Goal: Task Accomplishment & Management: Use online tool/utility

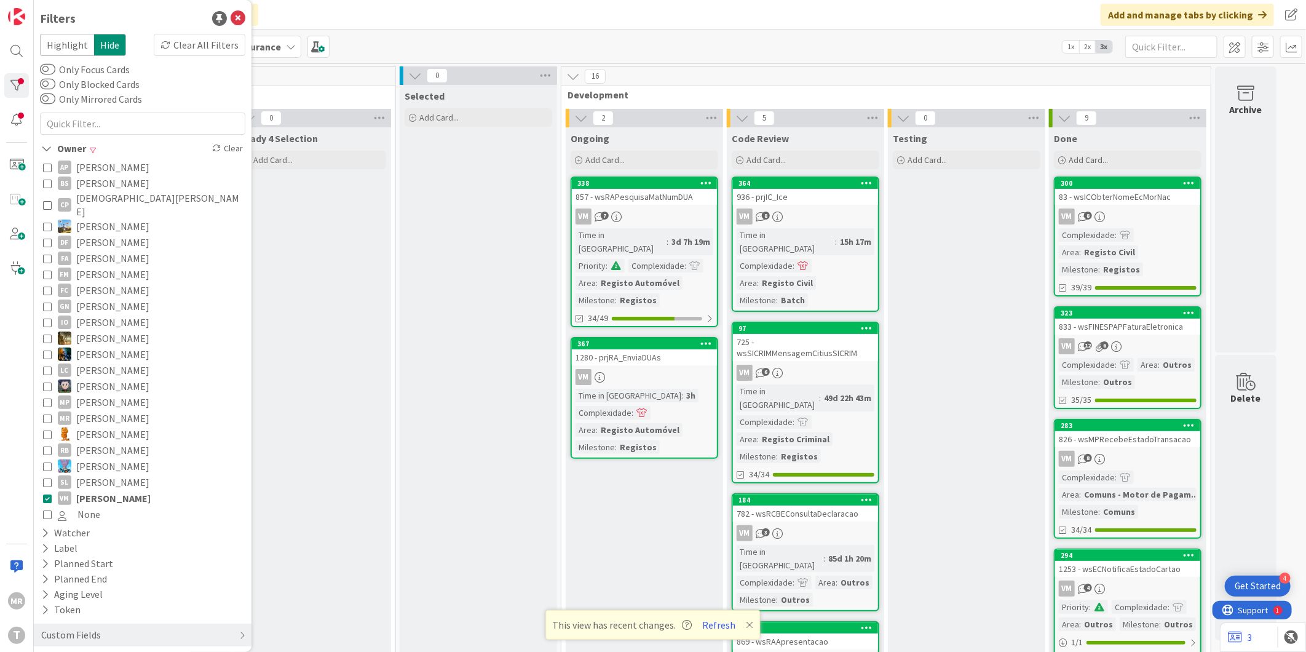
click at [101, 198] on span "[DEMOGRAPHIC_DATA][PERSON_NAME]" at bounding box center [159, 204] width 166 height 27
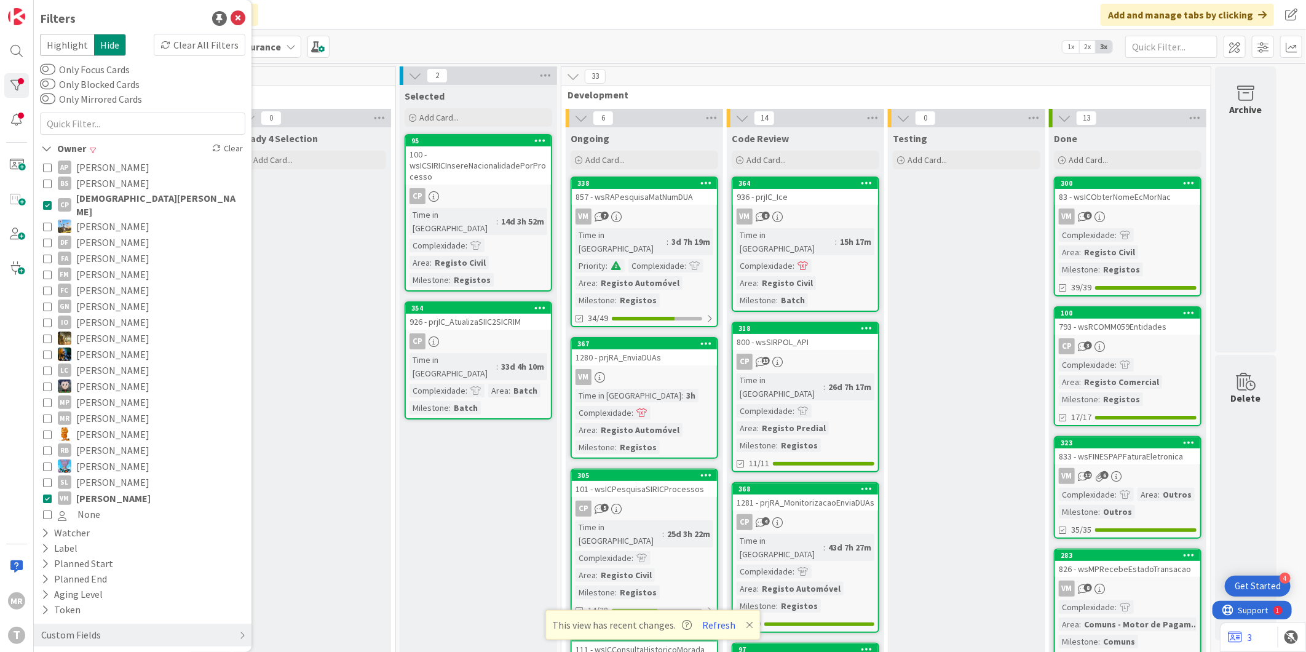
click at [103, 490] on span "[PERSON_NAME]" at bounding box center [113, 498] width 74 height 16
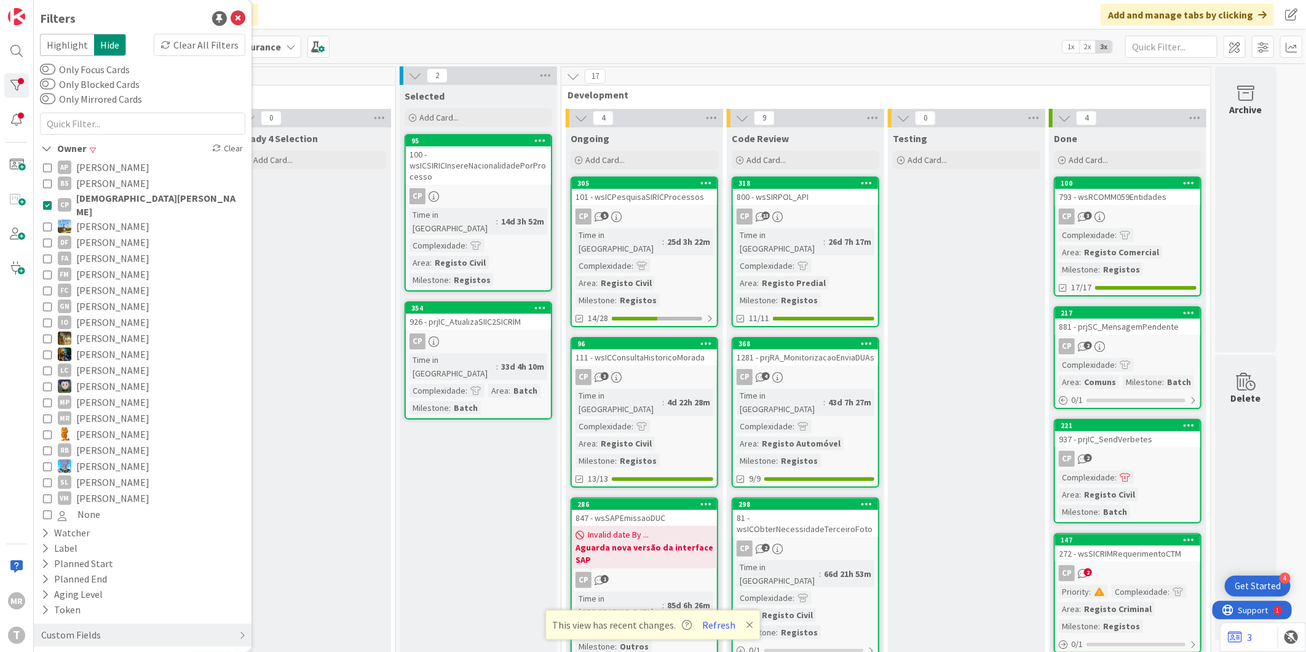
drag, startPoint x: 748, startPoint y: 624, endPoint x: 695, endPoint y: 616, distance: 54.1
click at [748, 624] on icon at bounding box center [750, 625] width 7 height 10
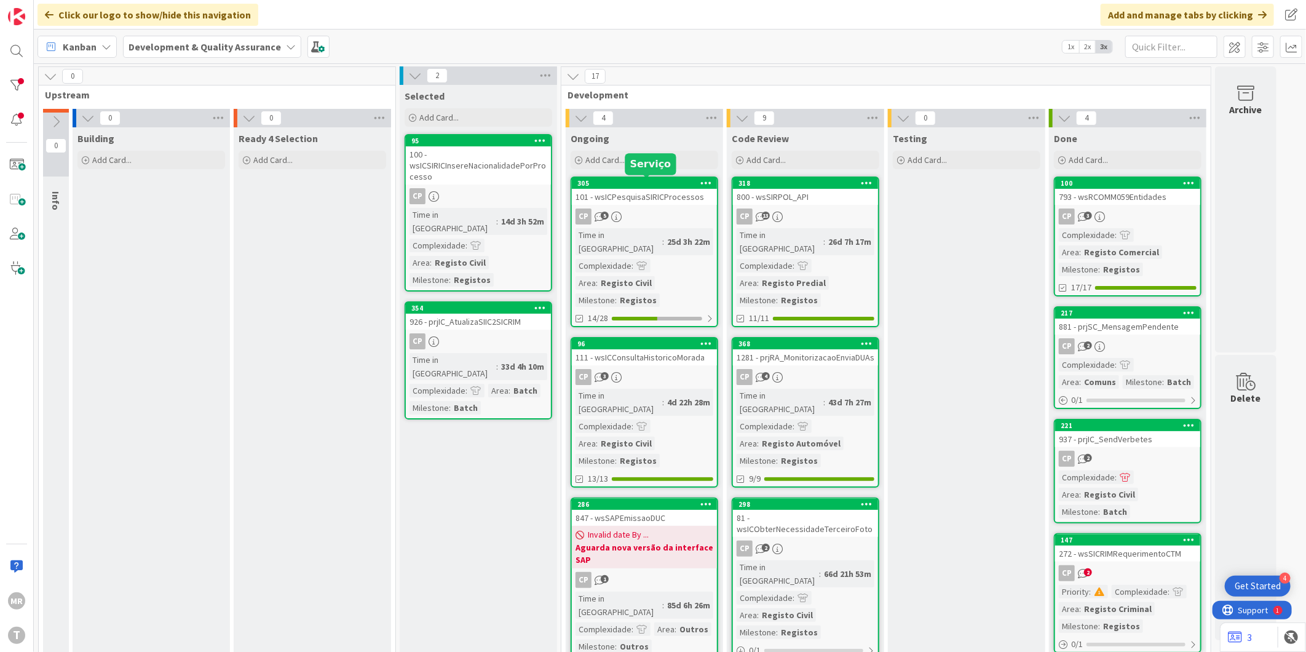
click at [654, 186] on div "305" at bounding box center [647, 183] width 140 height 9
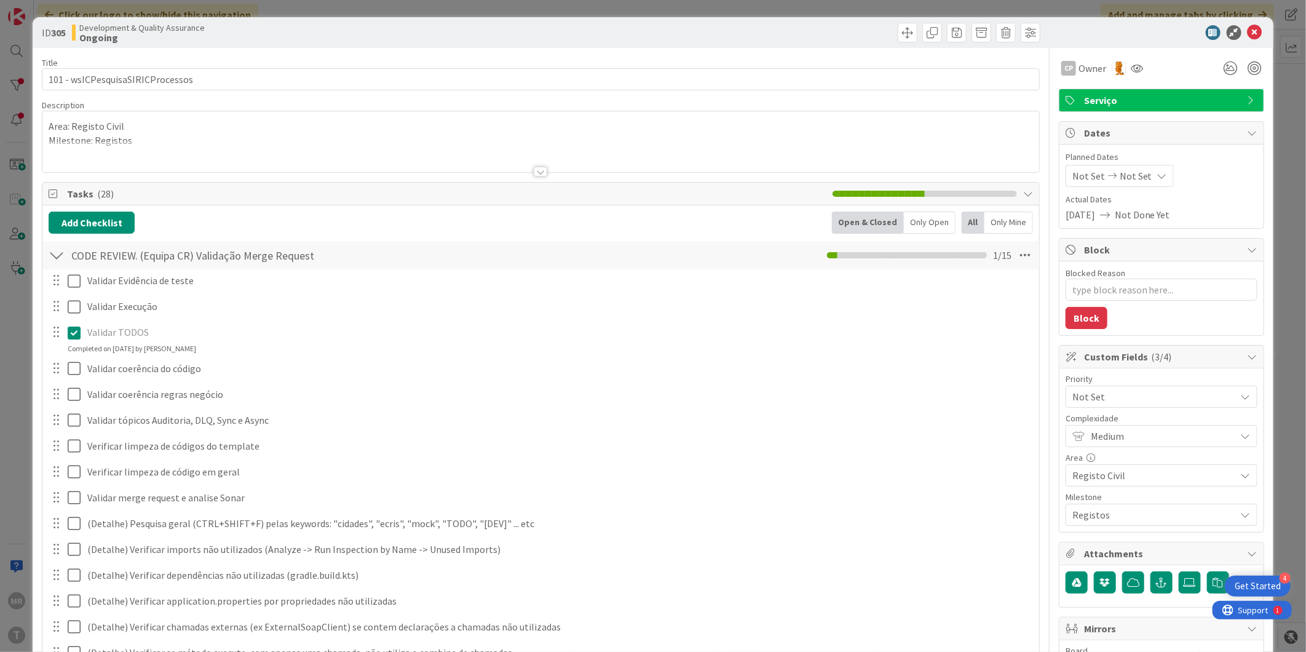
type textarea "x"
click at [1250, 33] on icon at bounding box center [1255, 32] width 15 height 15
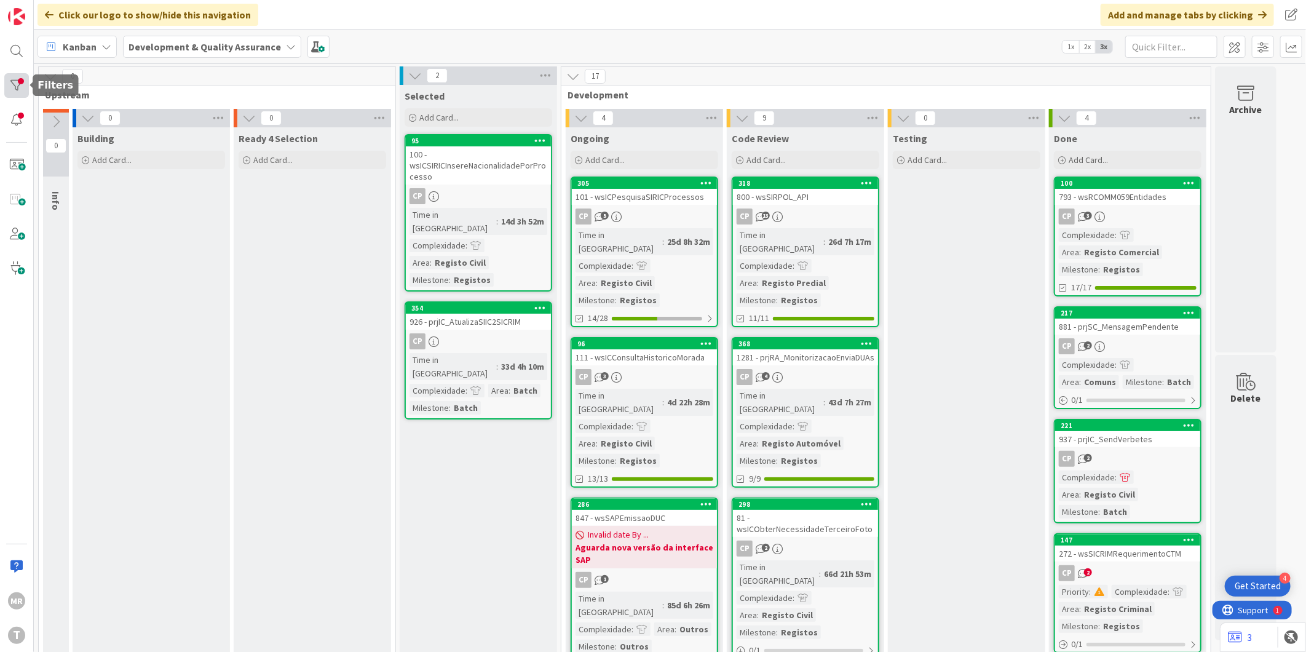
click at [17, 82] on div at bounding box center [16, 85] width 25 height 25
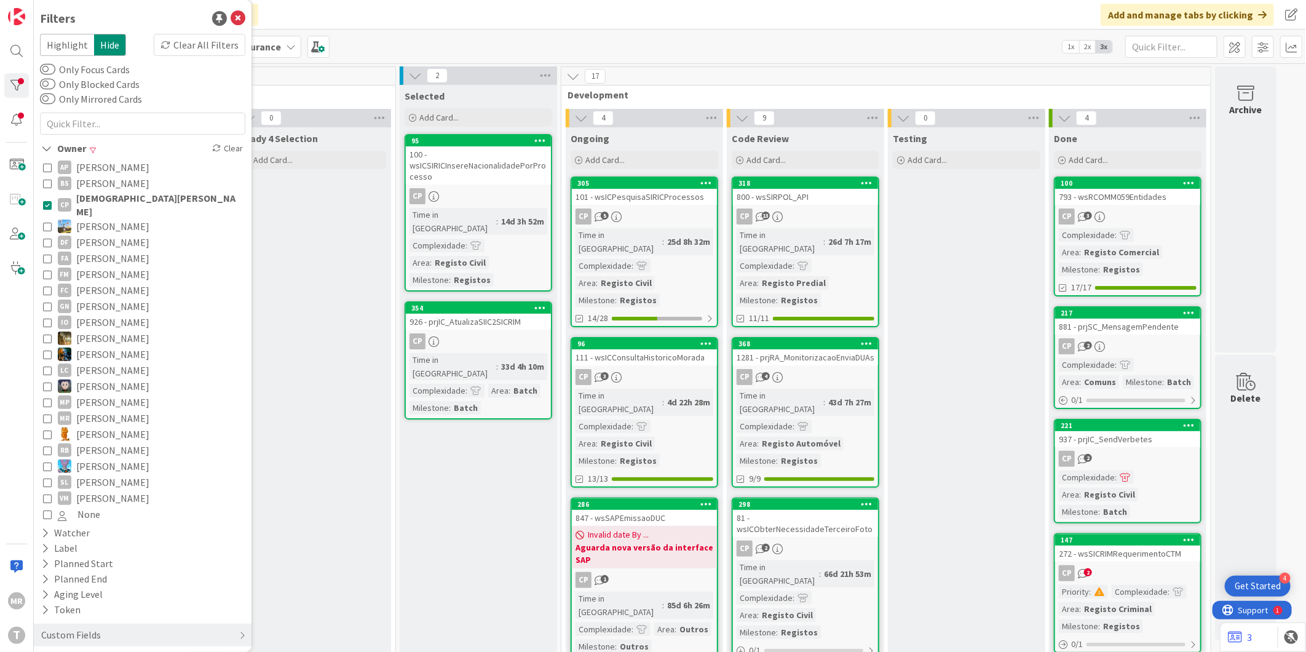
click at [103, 201] on span "[DEMOGRAPHIC_DATA][PERSON_NAME]" at bounding box center [159, 204] width 166 height 27
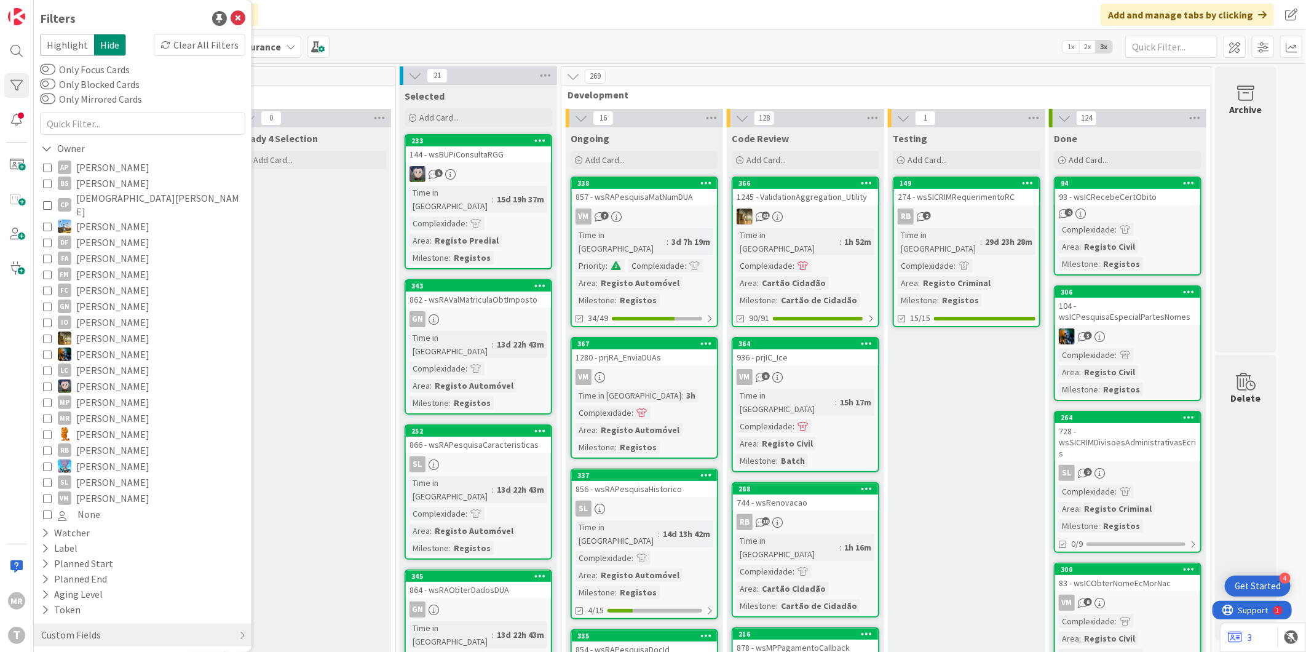
click at [117, 330] on span "[PERSON_NAME]" at bounding box center [112, 338] width 73 height 16
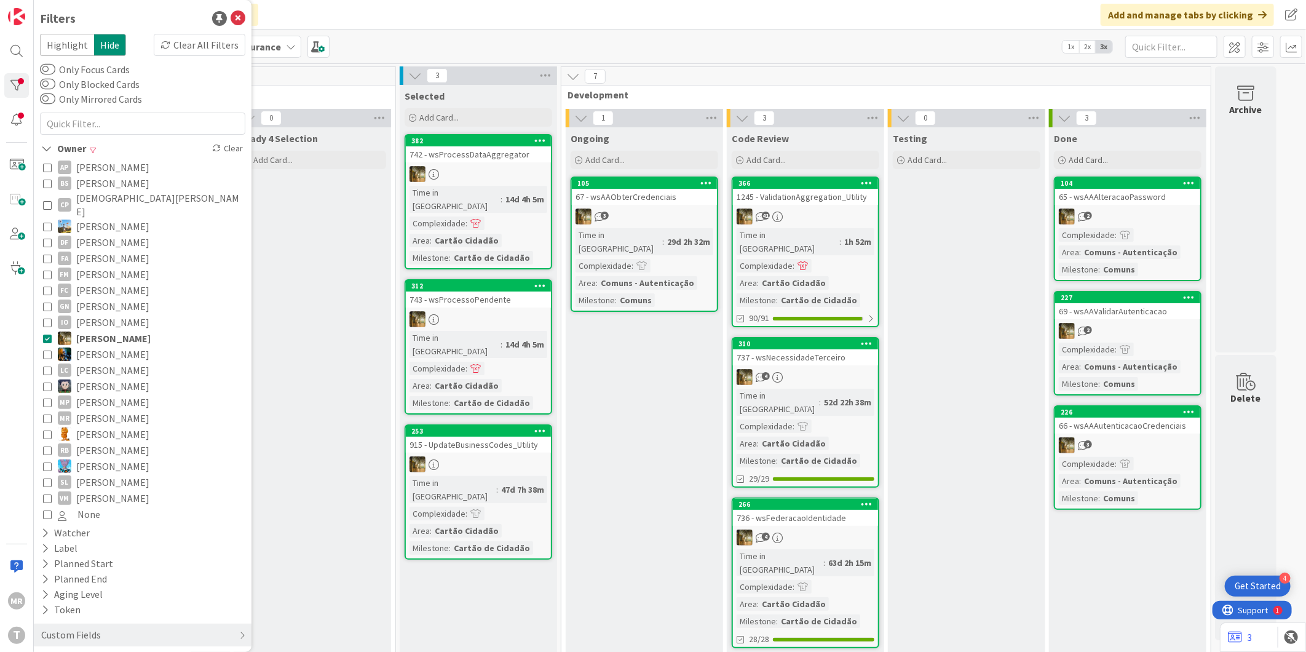
click at [692, 390] on div "Ongoing Add Card... 105 67 - wsAAObterCredenciais 3 Time in Column : 29d 2h 32m…" at bounding box center [644, 392] width 157 height 531
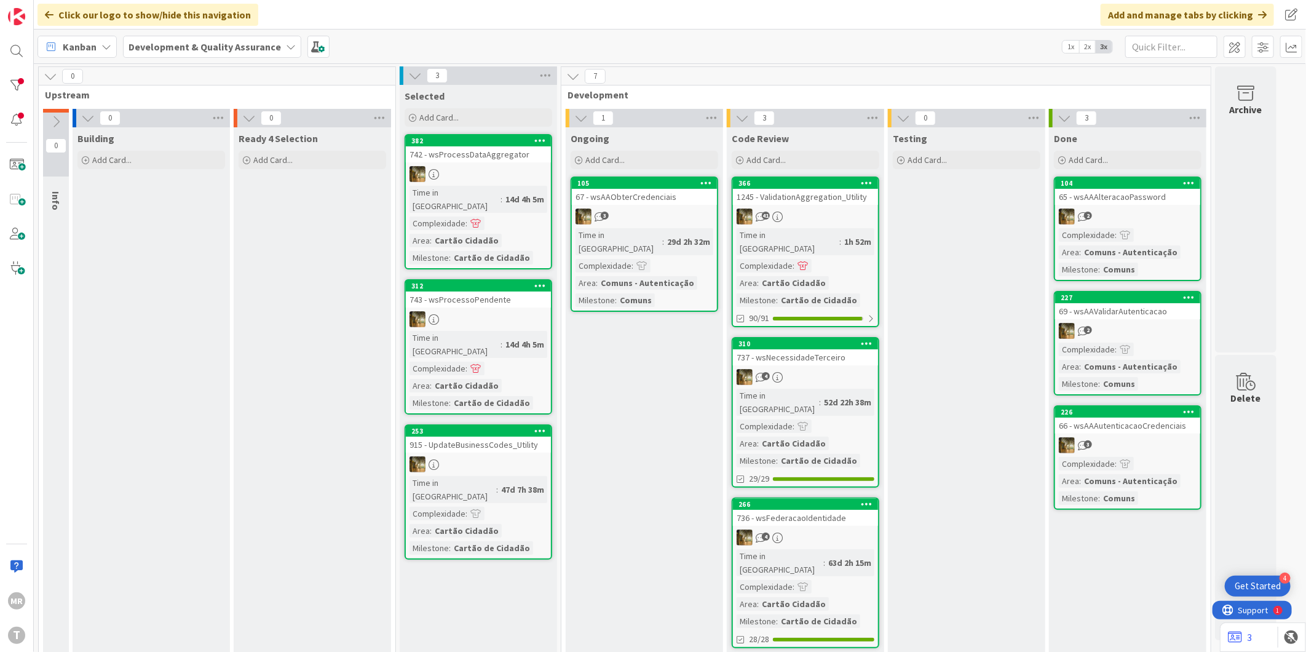
click at [343, 296] on div "Ready 4 Selection Add Card..." at bounding box center [312, 392] width 157 height 531
click at [337, 397] on div "Ready 4 Selection Add Card..." at bounding box center [312, 392] width 157 height 531
click at [582, 456] on div "Ongoing Add Card... 105 67 - wsAAObterCredenciais 3 Time in Column : 29d 2h 32m…" at bounding box center [644, 392] width 157 height 531
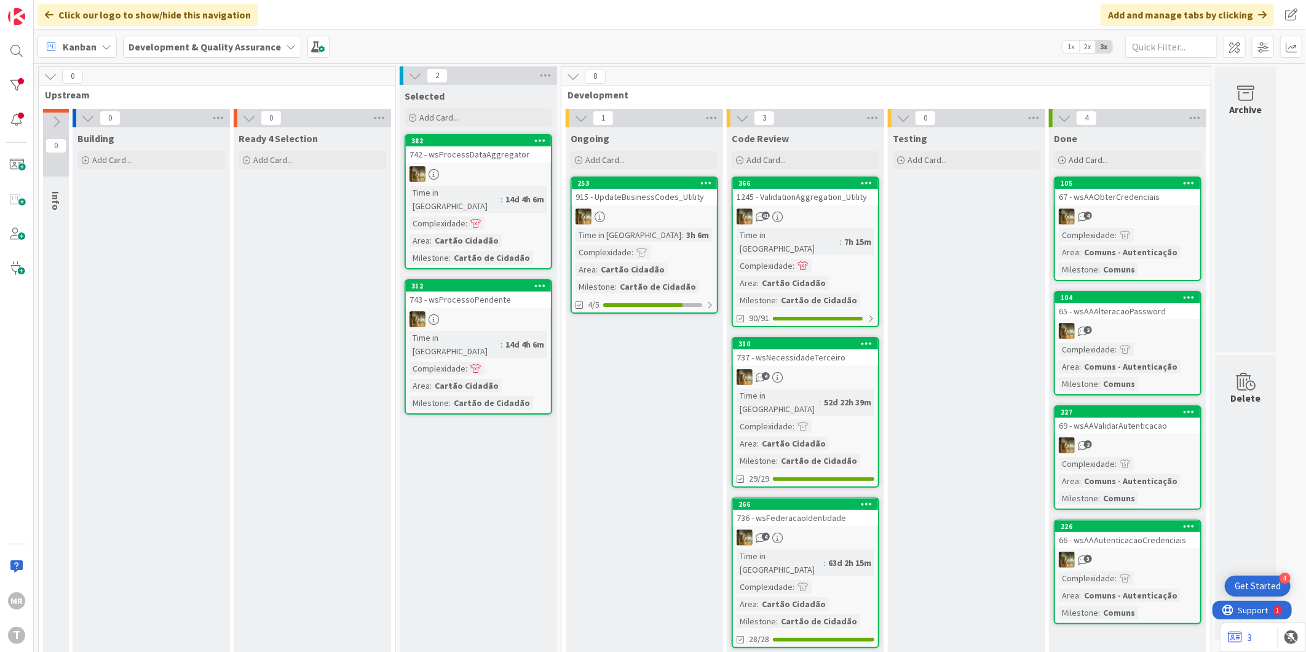
click at [622, 410] on div "Ongoing Add Card... 253 915 - UpdateBusinessCodes_Utility Time in Column : 3h 6…" at bounding box center [644, 392] width 157 height 531
click at [627, 184] on div "253" at bounding box center [647, 183] width 140 height 9
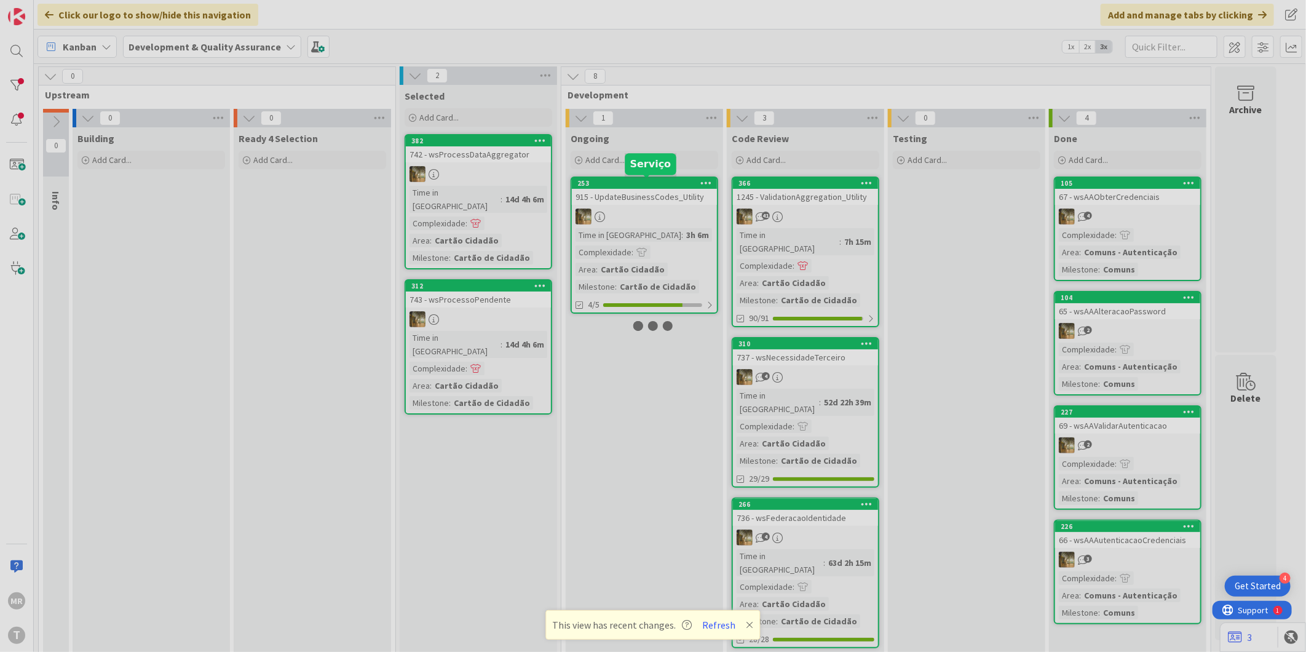
click at [627, 184] on div at bounding box center [653, 326] width 1306 height 652
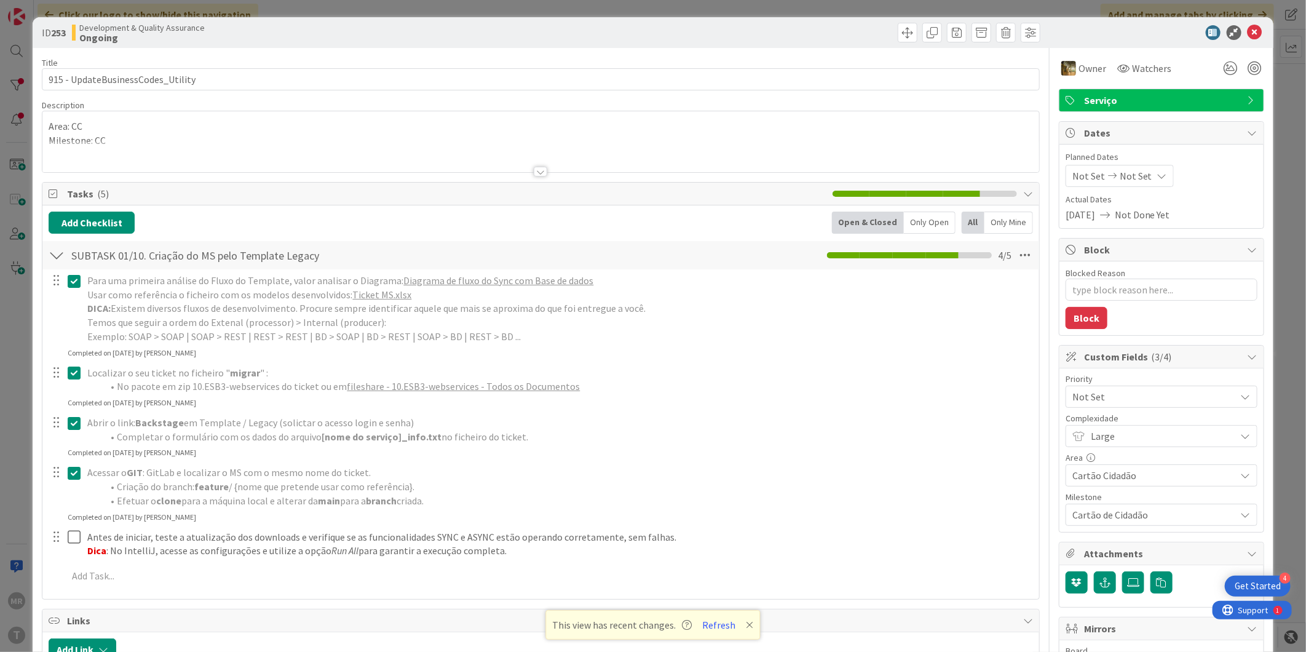
type textarea "x"
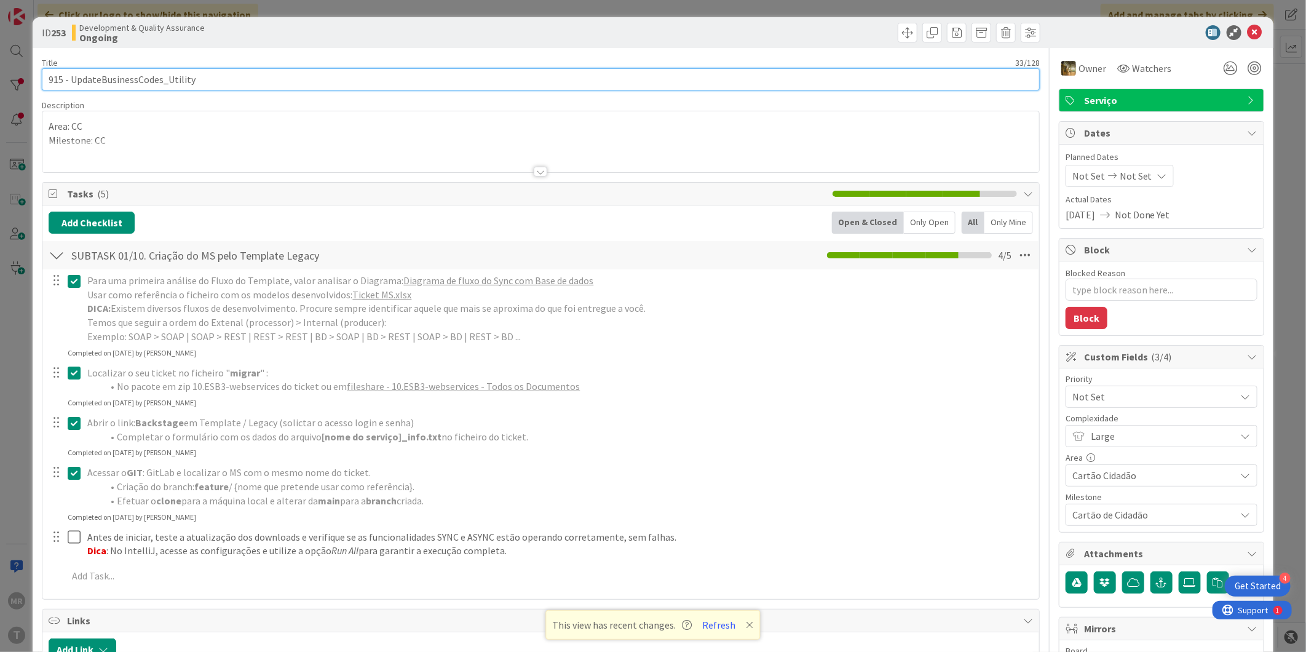
drag, startPoint x: 208, startPoint y: 76, endPoint x: 38, endPoint y: 63, distance: 170.2
click at [38, 63] on div "ID 253 Development & Quality Assurance Ongoing Title 33 / 128 915 - UpdateBusin…" at bounding box center [653, 620] width 1241 height 1207
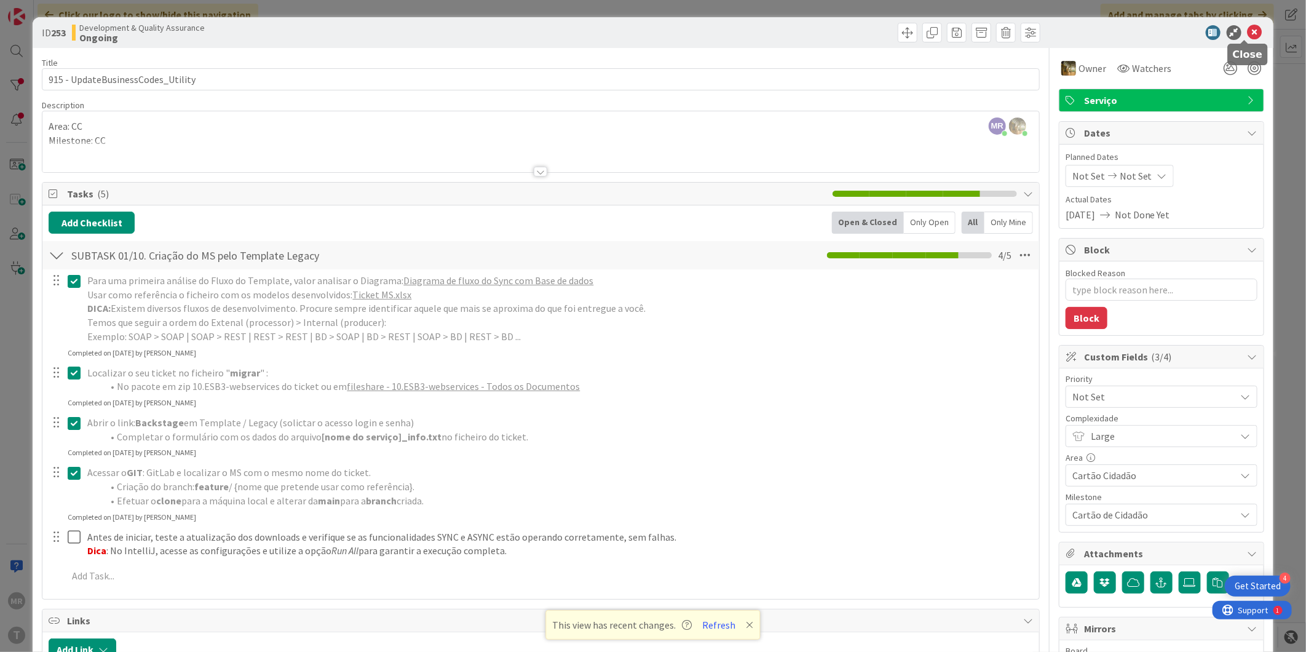
click at [1248, 35] on icon at bounding box center [1255, 32] width 15 height 15
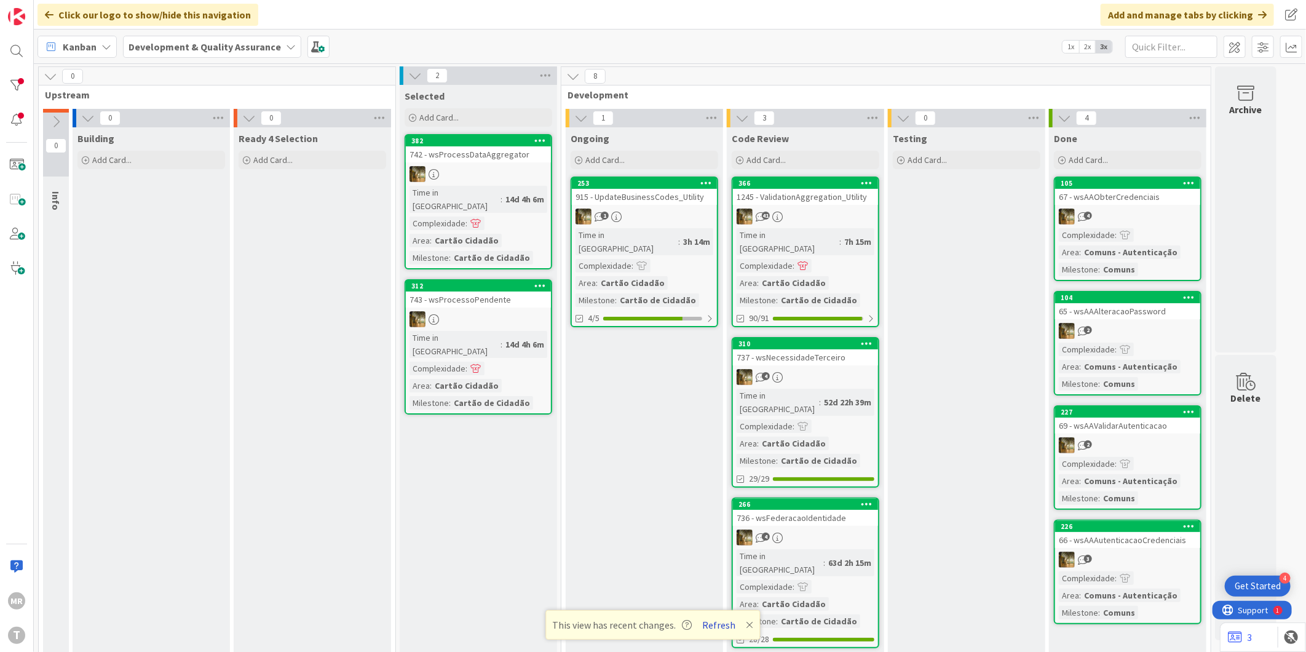
click at [729, 624] on button "Refresh" at bounding box center [720, 625] width 42 height 16
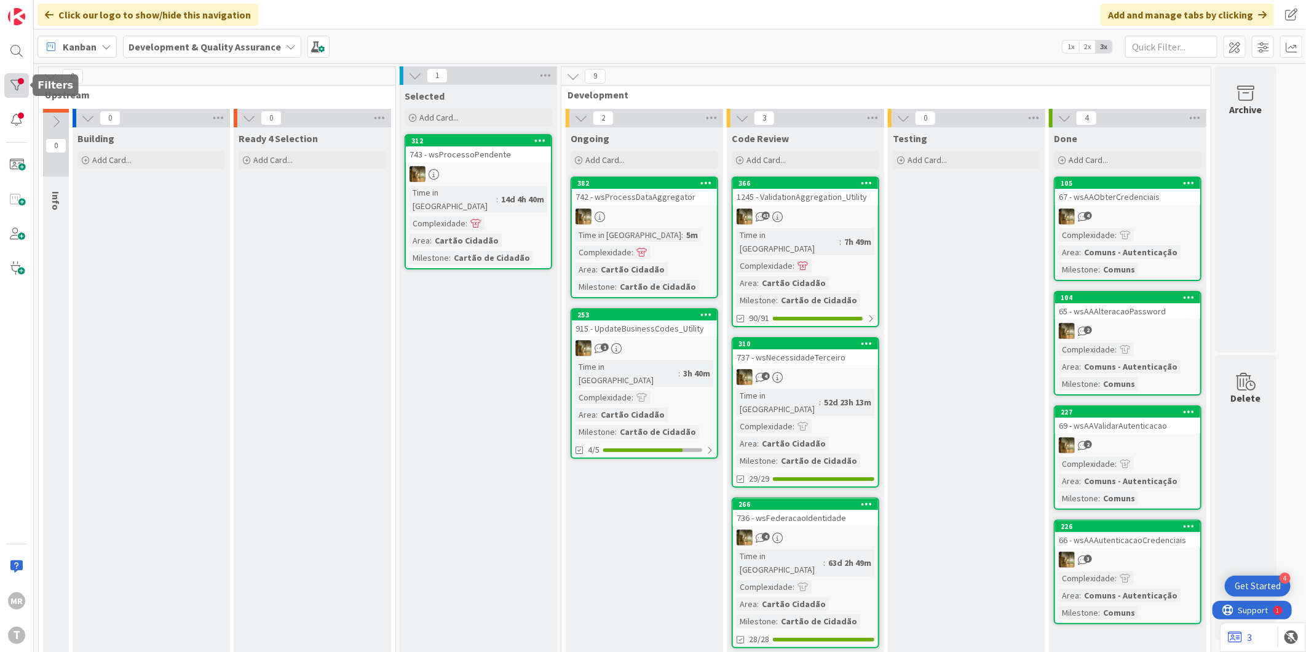
click at [8, 82] on div at bounding box center [16, 85] width 25 height 25
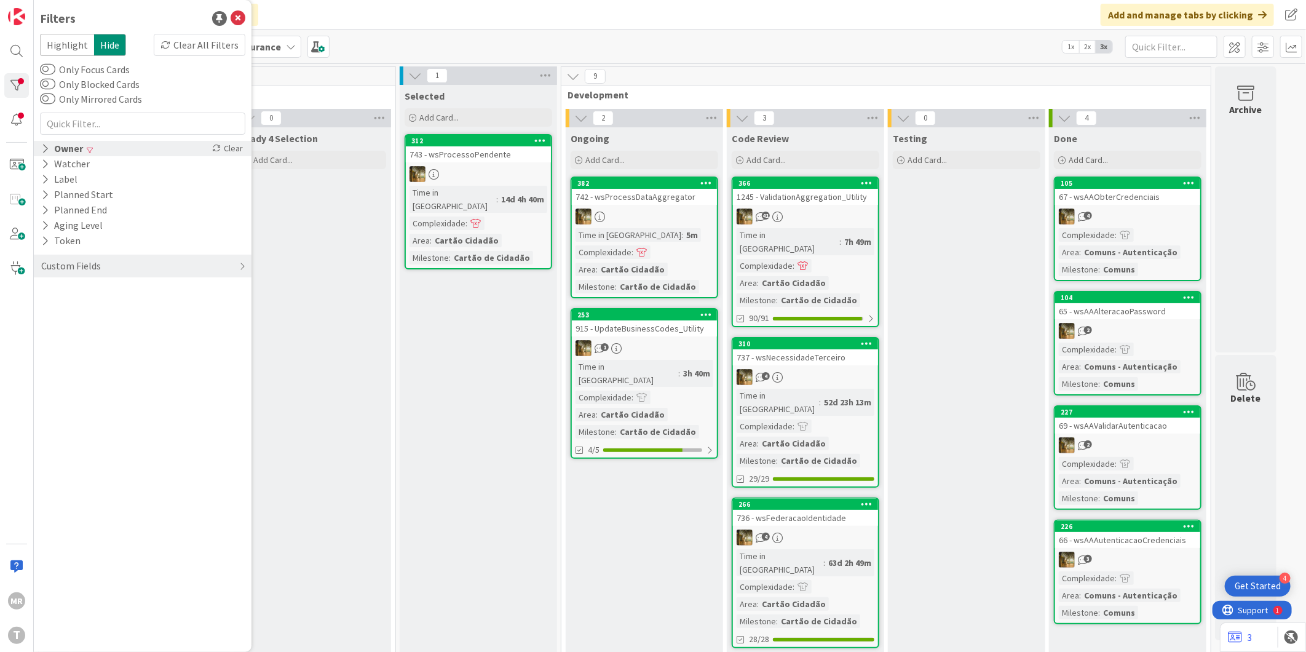
click at [58, 146] on div "Owner" at bounding box center [62, 148] width 44 height 15
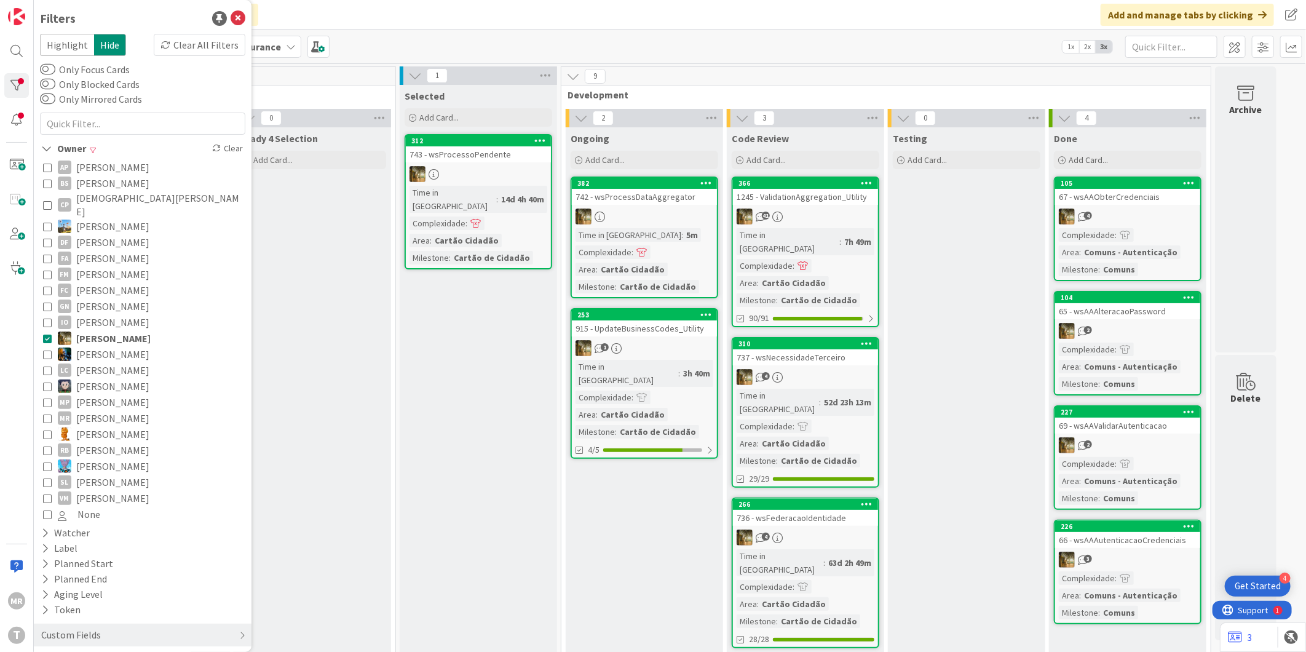
click at [100, 490] on span "[PERSON_NAME]" at bounding box center [112, 498] width 73 height 16
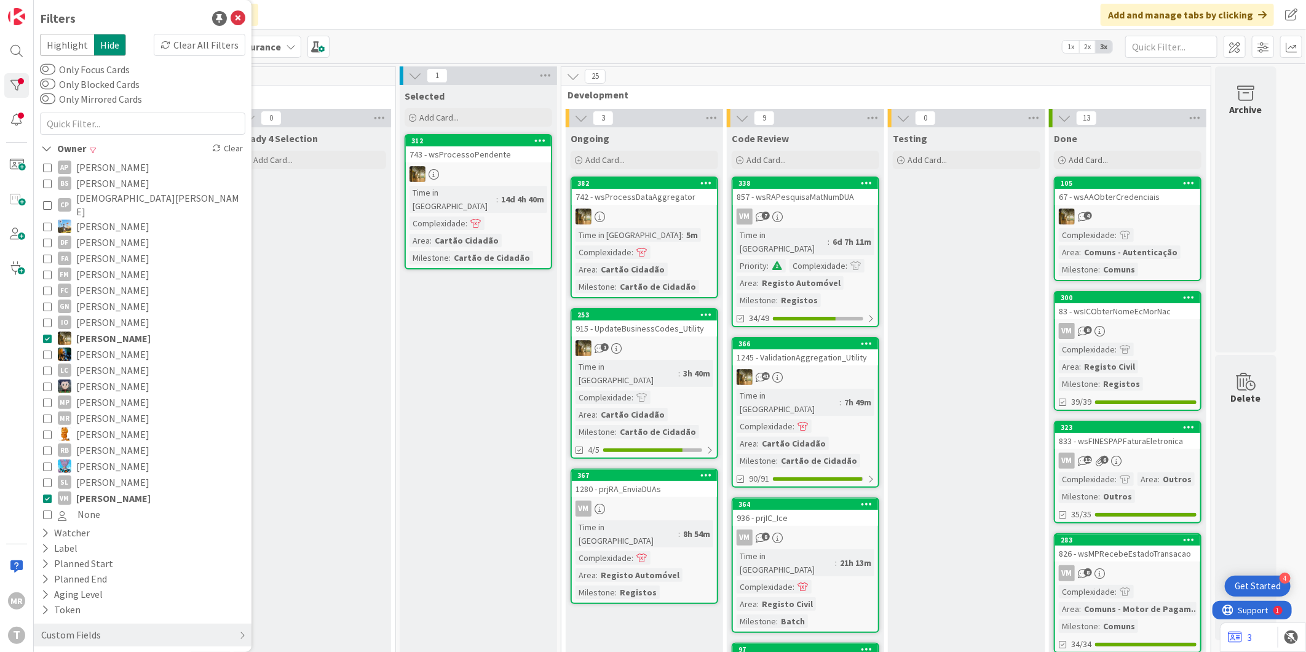
click at [106, 330] on span "[PERSON_NAME]" at bounding box center [113, 338] width 74 height 16
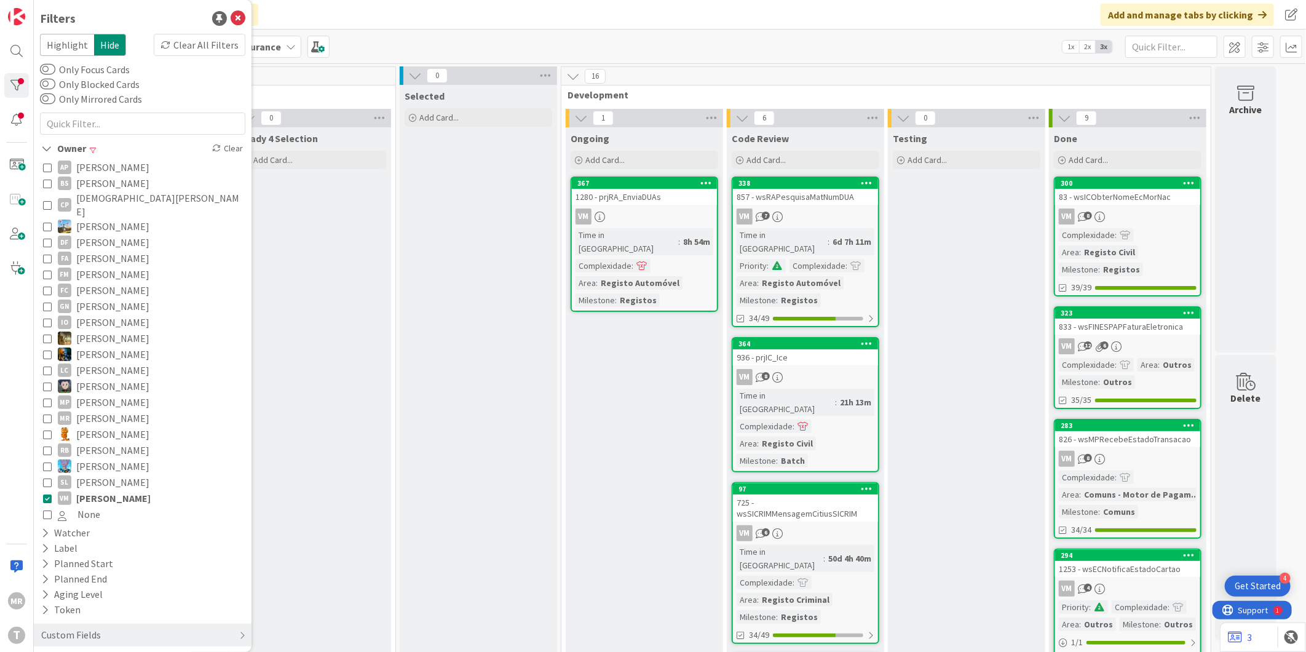
click at [812, 483] on div "97" at bounding box center [805, 488] width 145 height 11
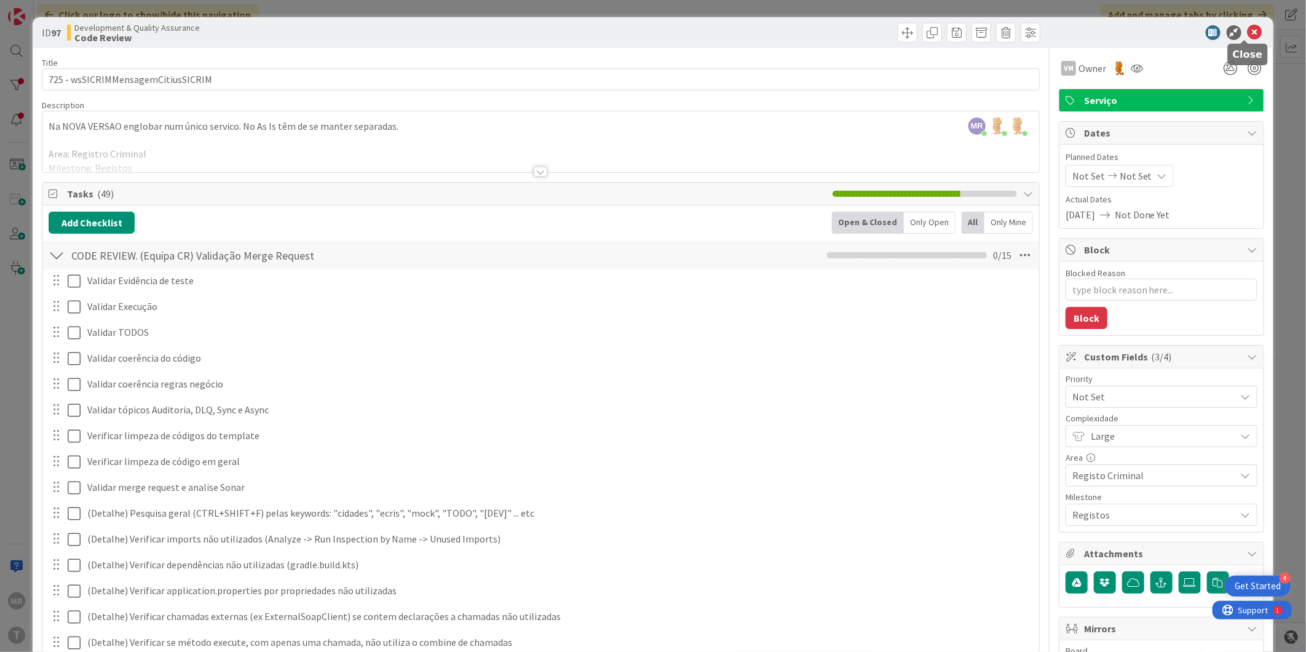
click at [1248, 27] on icon at bounding box center [1255, 32] width 15 height 15
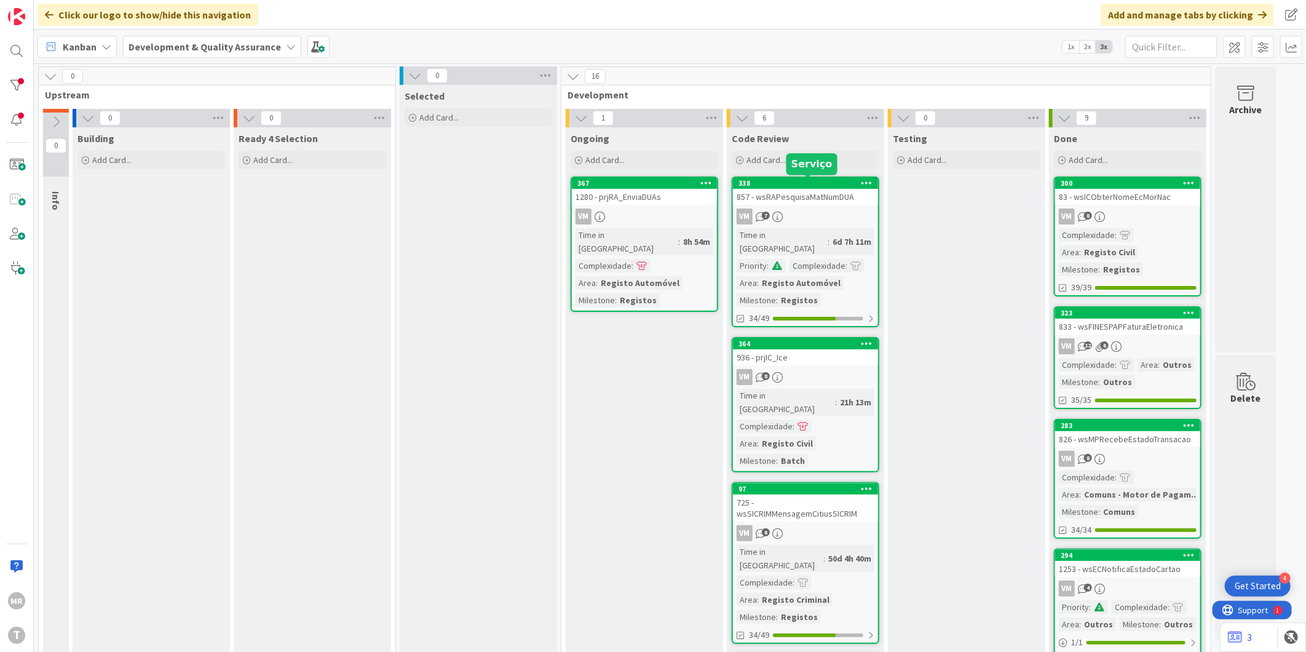
click at [834, 184] on div "338" at bounding box center [809, 183] width 140 height 9
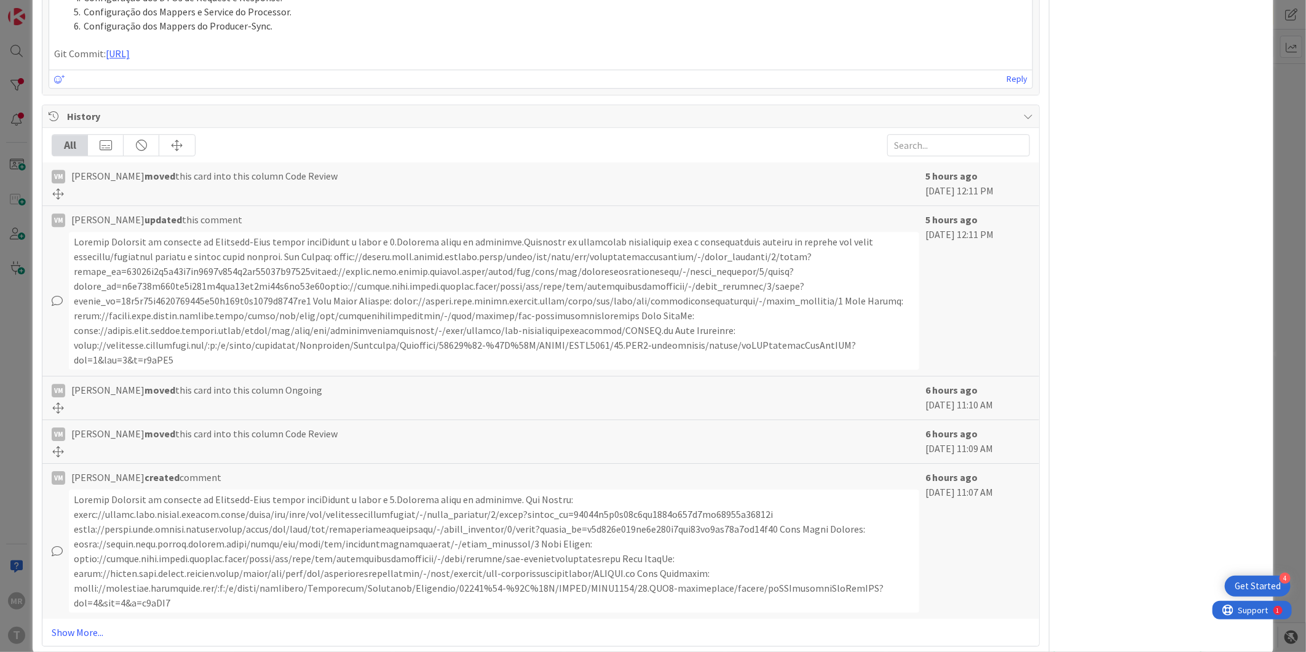
scroll to position [2210, 0]
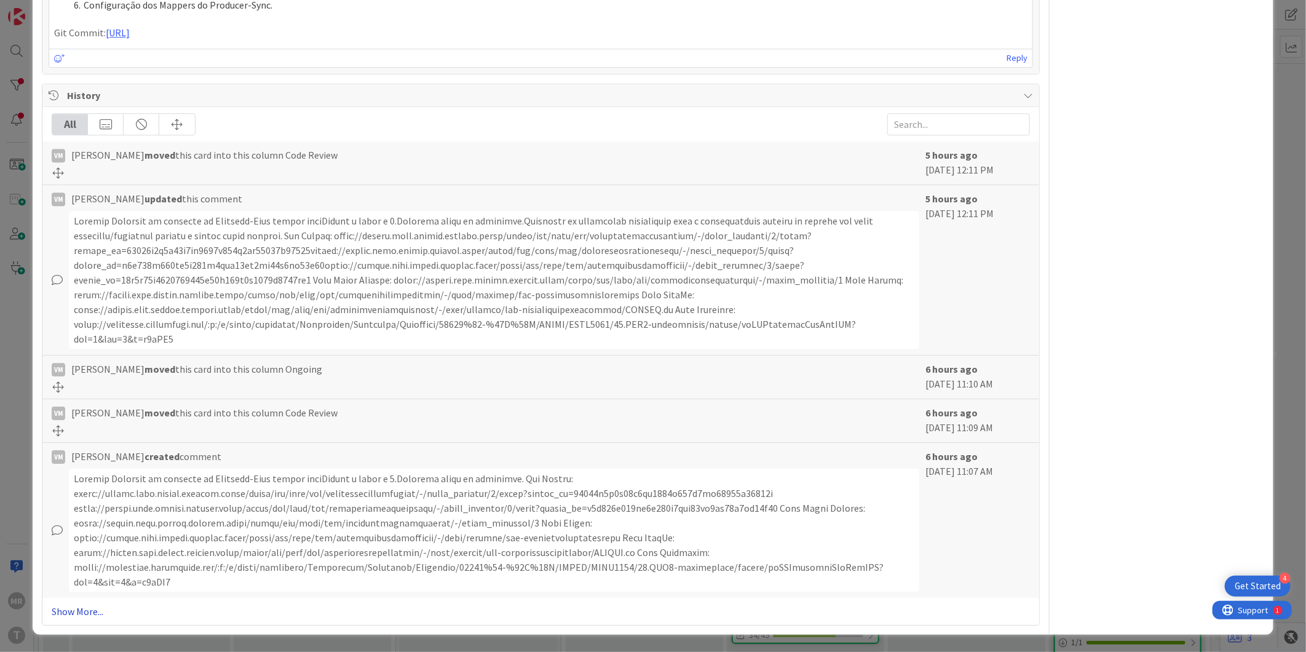
click at [87, 613] on link "Show More..." at bounding box center [541, 611] width 978 height 15
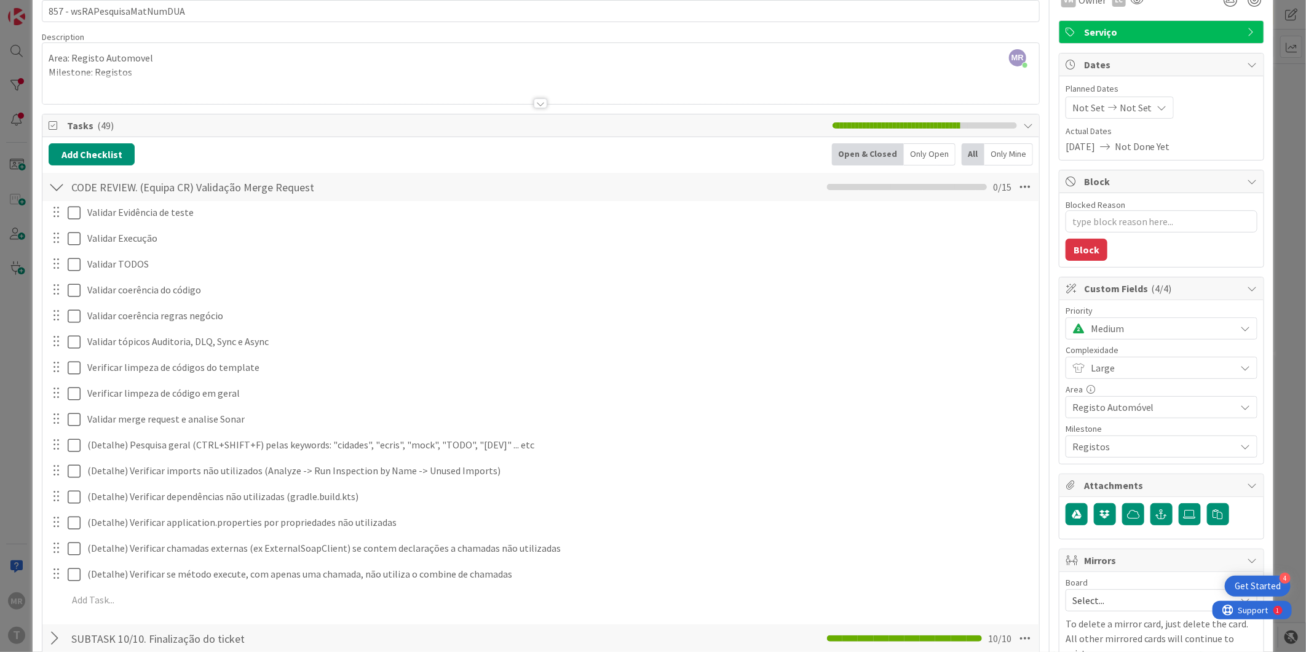
scroll to position [0, 0]
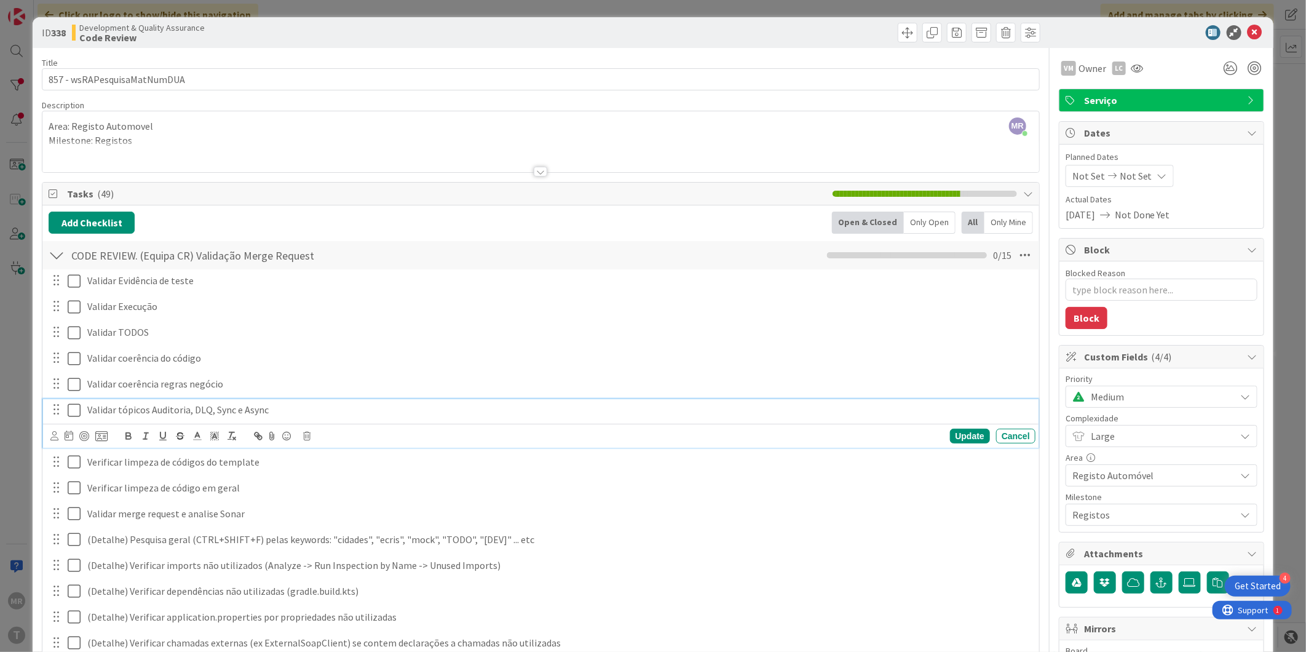
click at [839, 415] on p "Validar tópicos Auditoria, DLQ, Sync e Async" at bounding box center [558, 410] width 943 height 14
click at [1095, 404] on span "Medium" at bounding box center [1160, 396] width 139 height 17
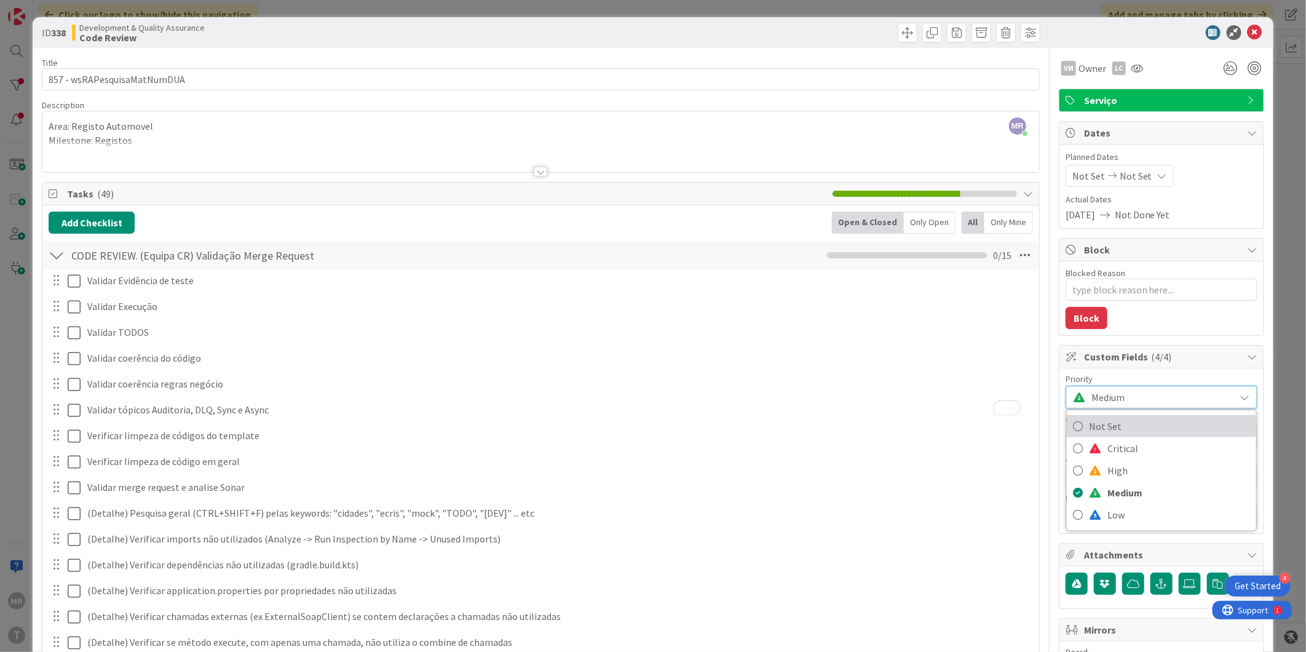
click at [1097, 424] on span "Not Set" at bounding box center [1169, 426] width 161 height 18
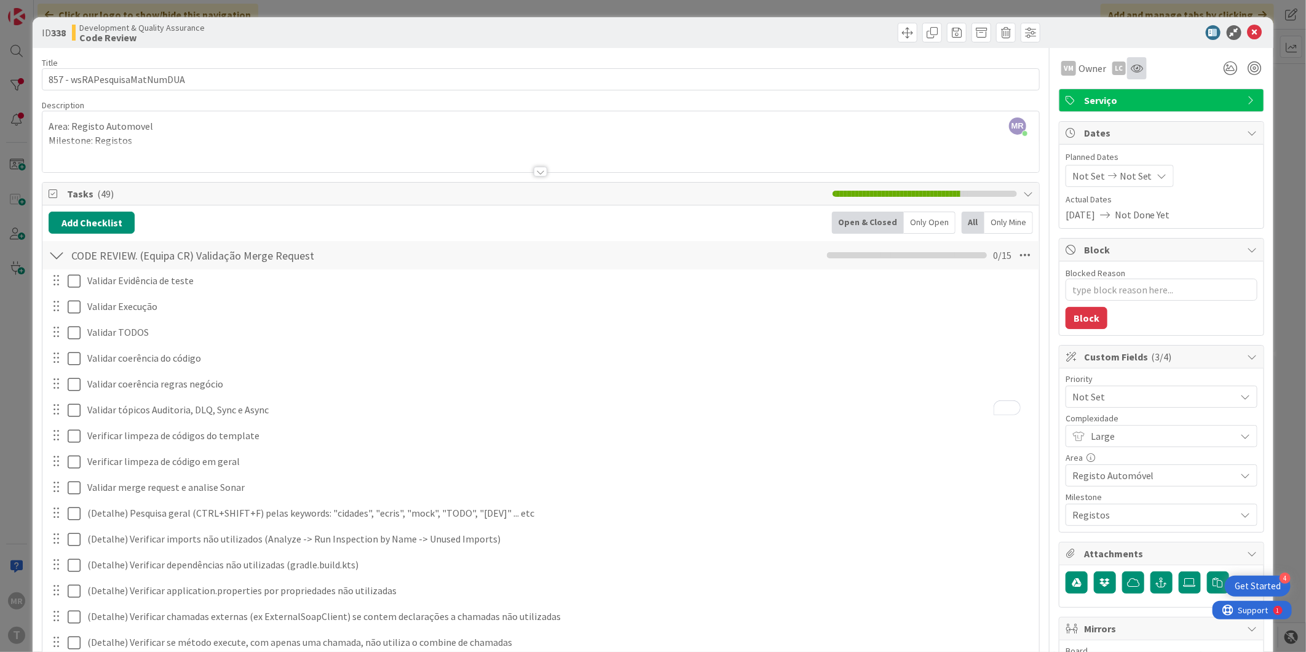
click at [1135, 68] on div at bounding box center [1137, 68] width 20 height 22
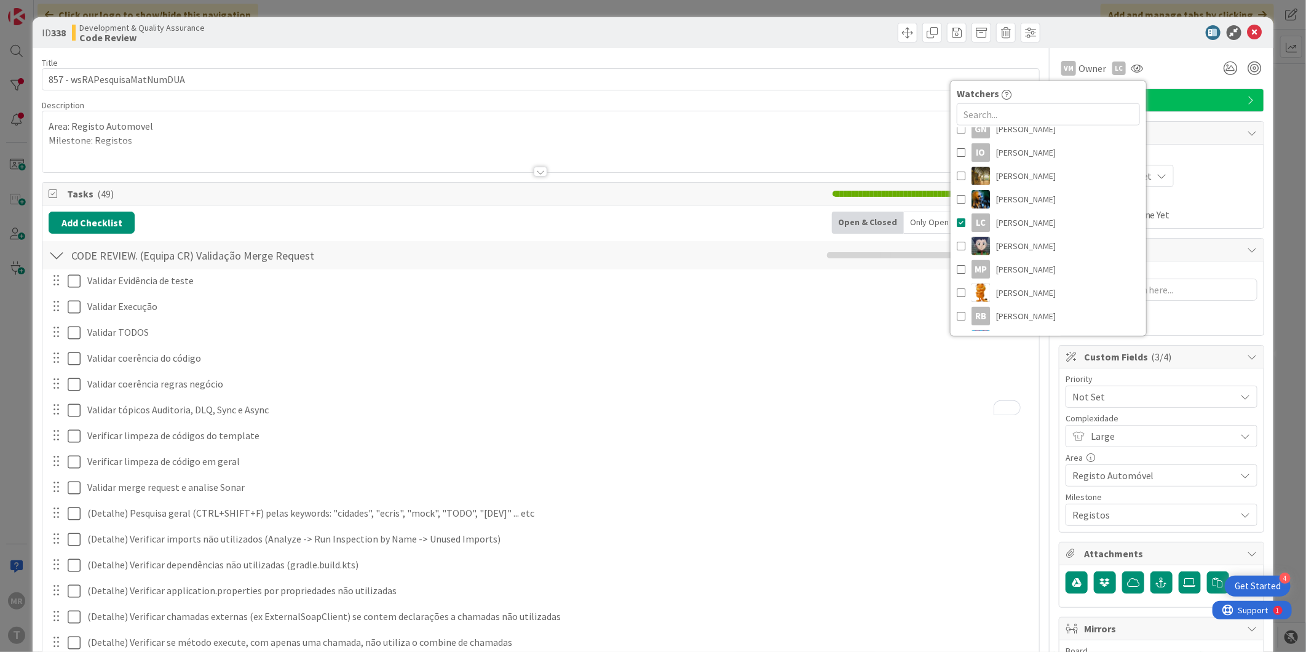
scroll to position [273, 0]
click at [1010, 272] on span "[PERSON_NAME]" at bounding box center [1026, 278] width 60 height 18
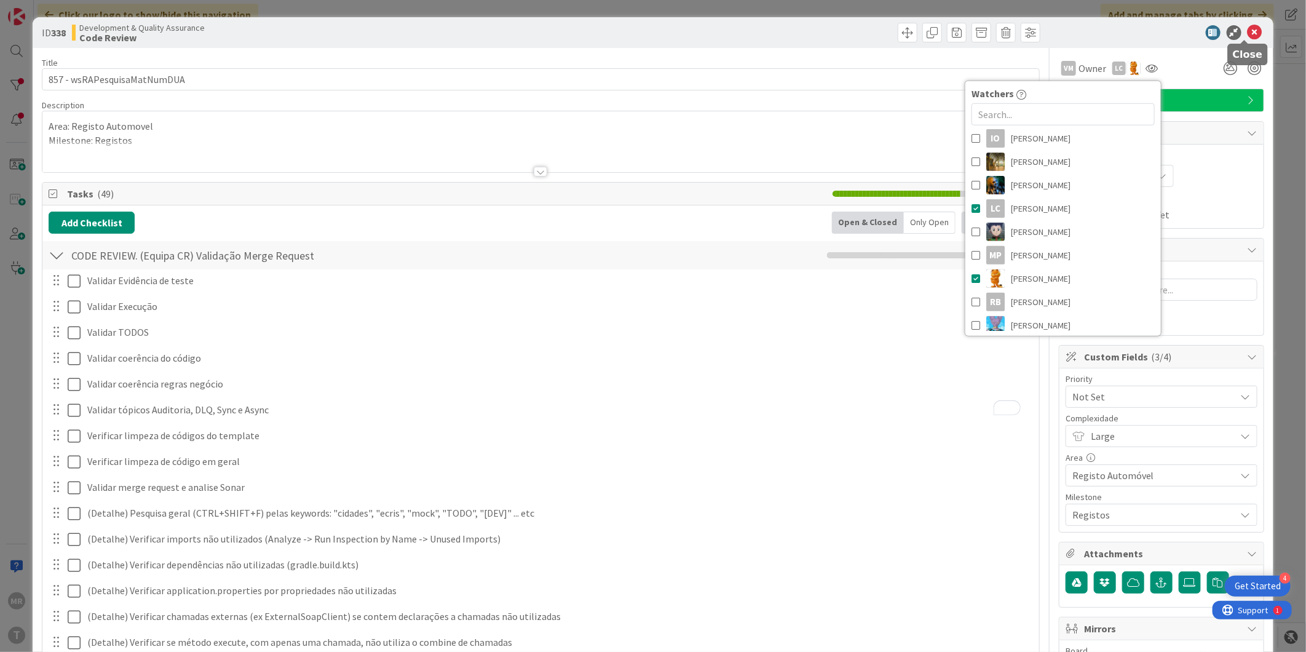
click at [1249, 38] on icon at bounding box center [1255, 32] width 15 height 15
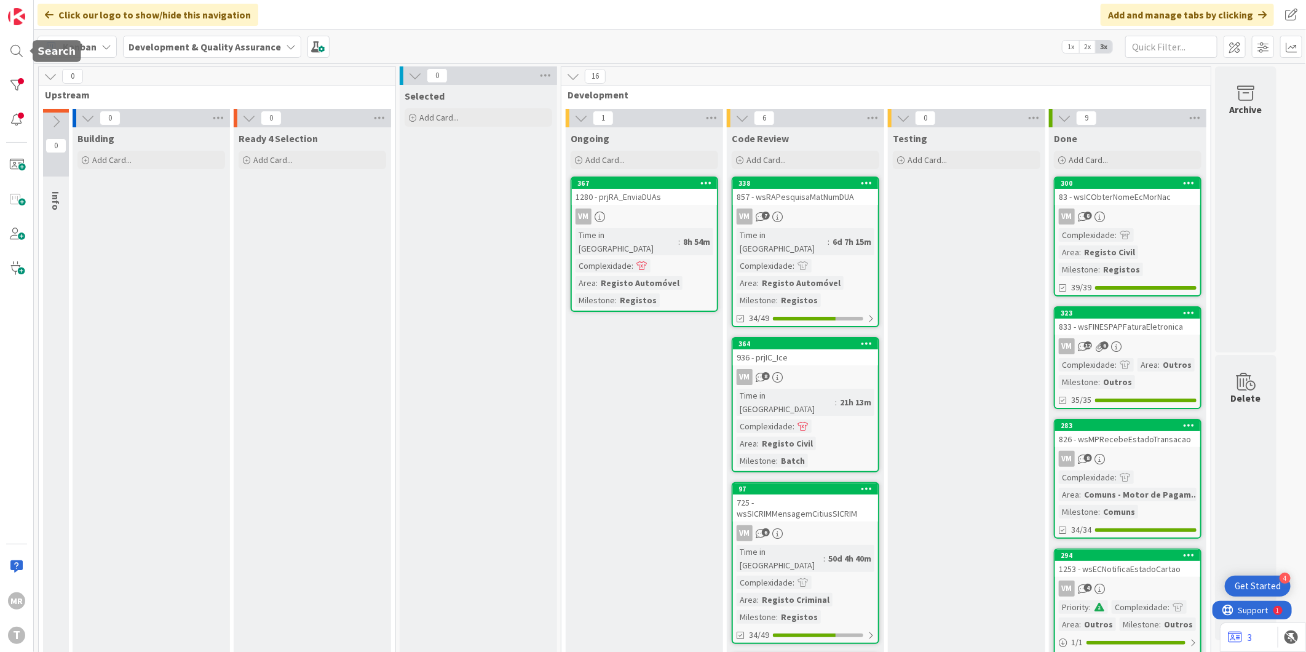
click at [12, 71] on div "[PERSON_NAME]" at bounding box center [17, 326] width 34 height 652
click at [15, 84] on div at bounding box center [16, 85] width 25 height 25
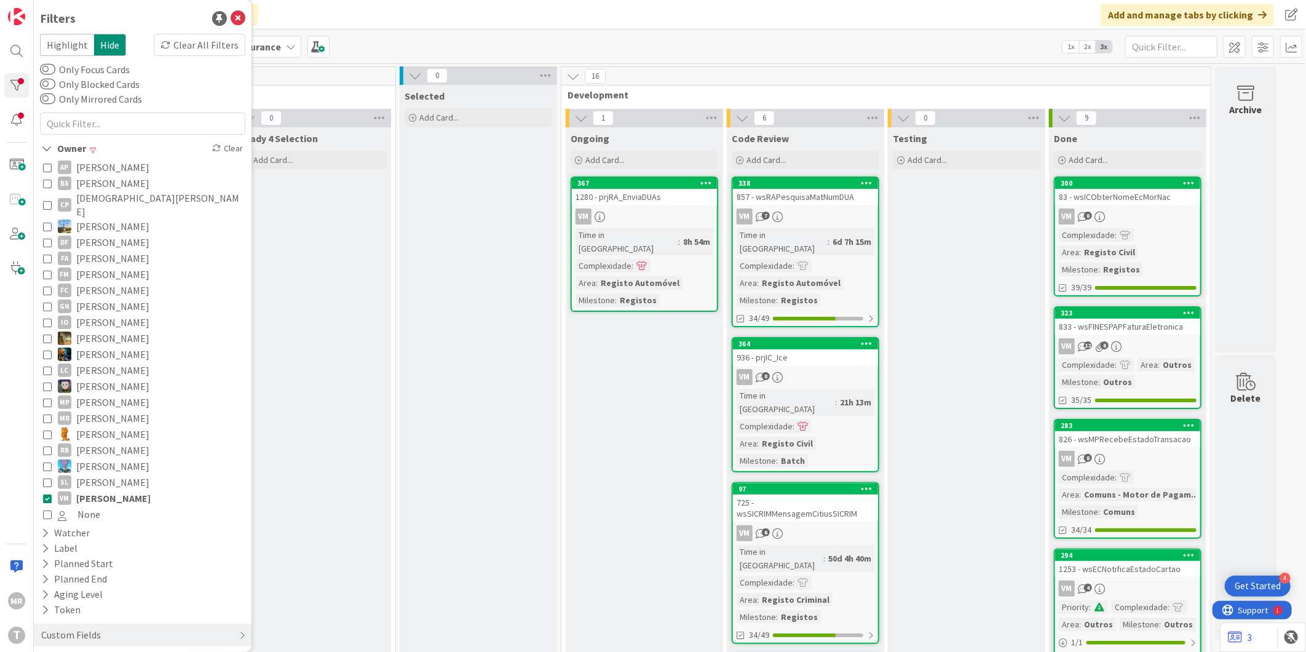
click at [98, 490] on span "[PERSON_NAME]" at bounding box center [113, 498] width 74 height 16
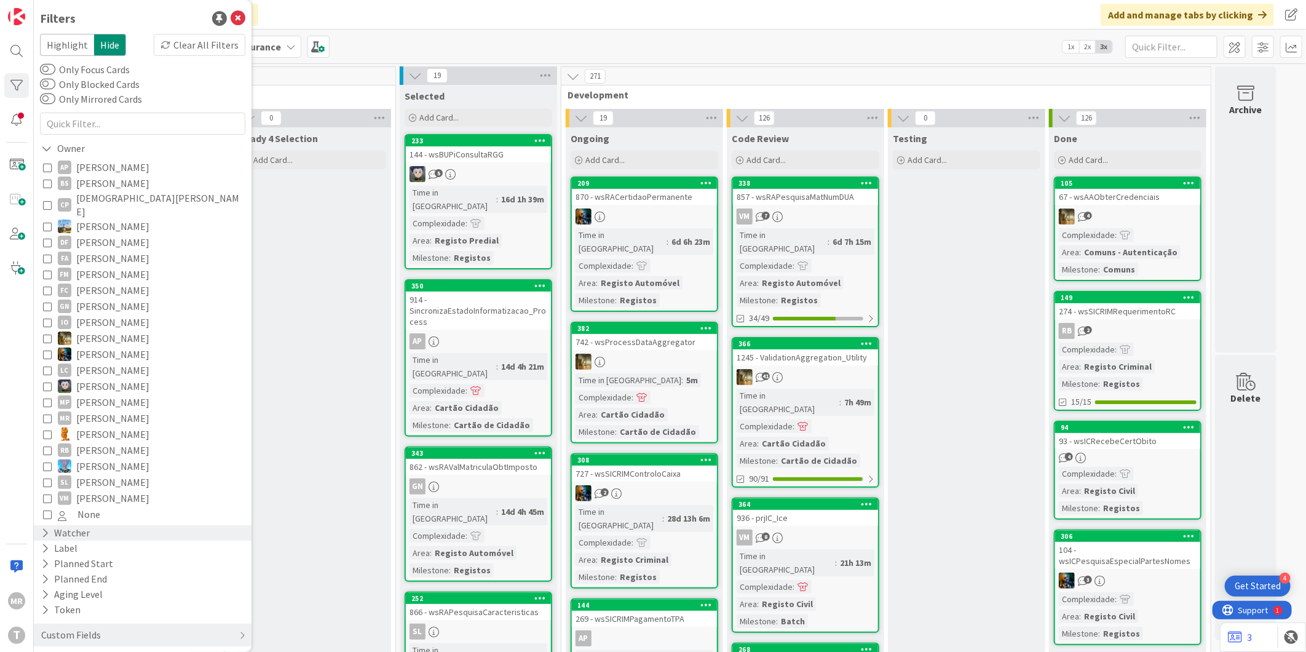
click at [85, 525] on div "Watcher" at bounding box center [65, 532] width 51 height 15
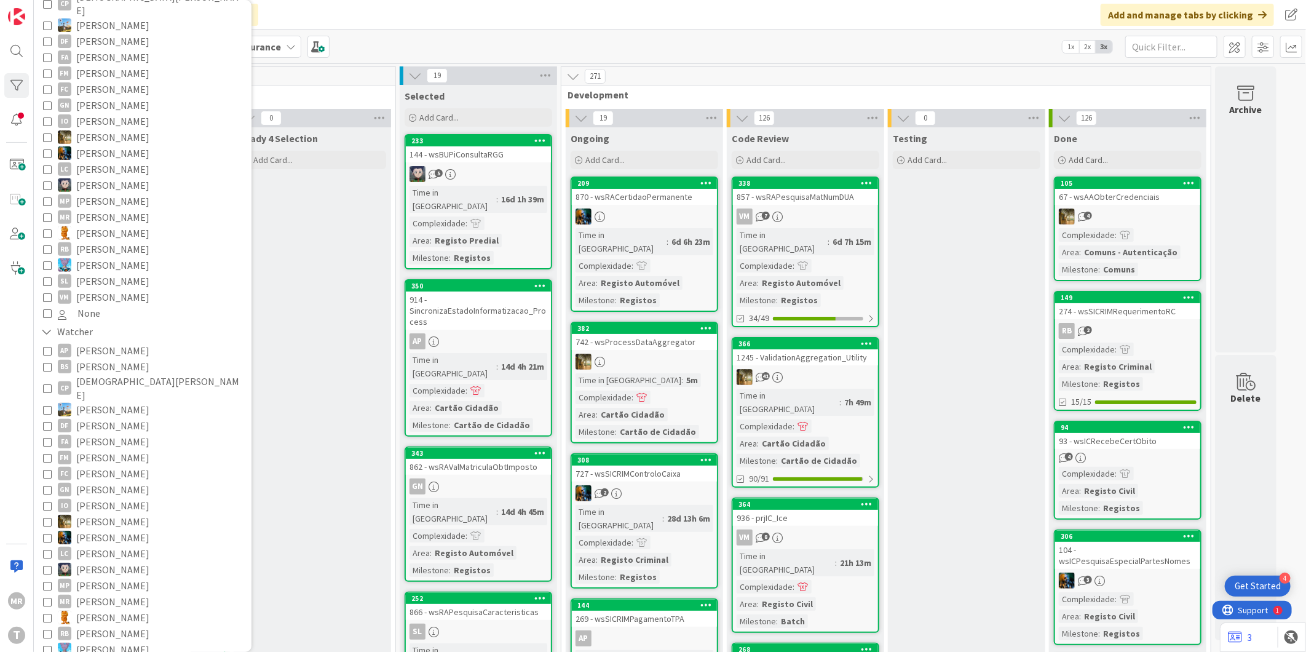
scroll to position [205, 0]
click at [100, 606] on span "[PERSON_NAME]" at bounding box center [112, 614] width 73 height 16
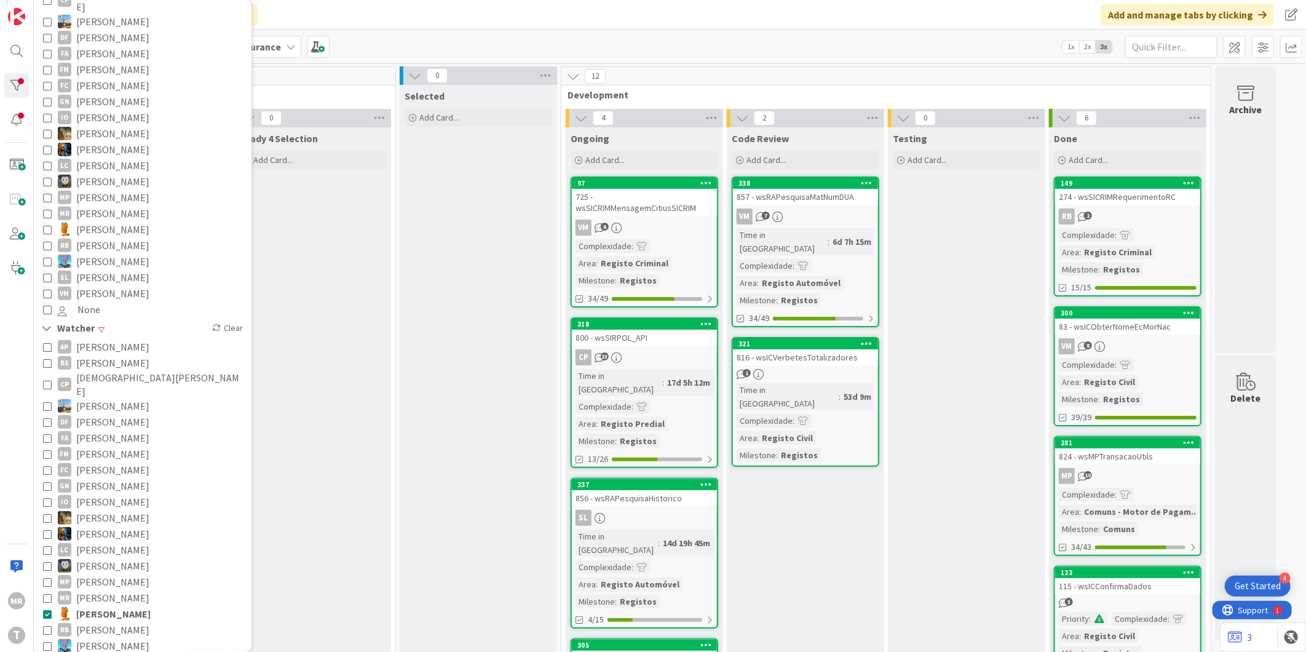
click at [107, 606] on span "[PERSON_NAME]" at bounding box center [113, 614] width 74 height 16
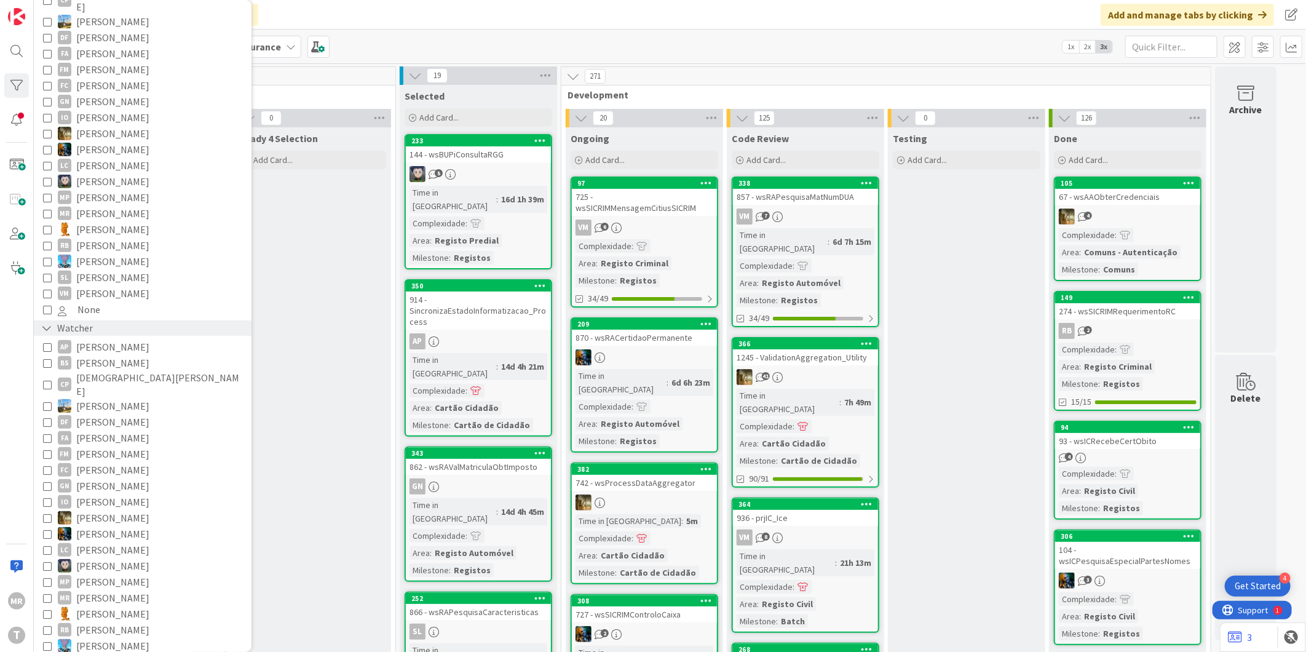
click at [69, 320] on div "Watcher" at bounding box center [67, 327] width 54 height 15
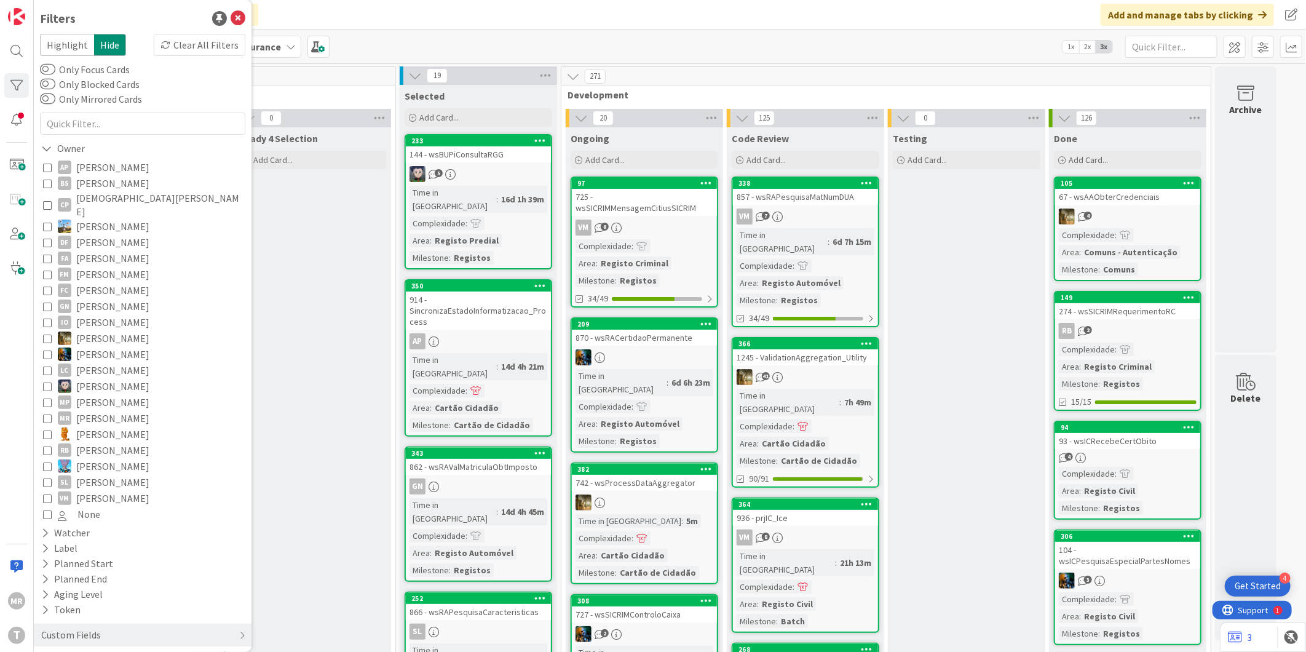
click at [109, 490] on span "[PERSON_NAME]" at bounding box center [112, 498] width 73 height 16
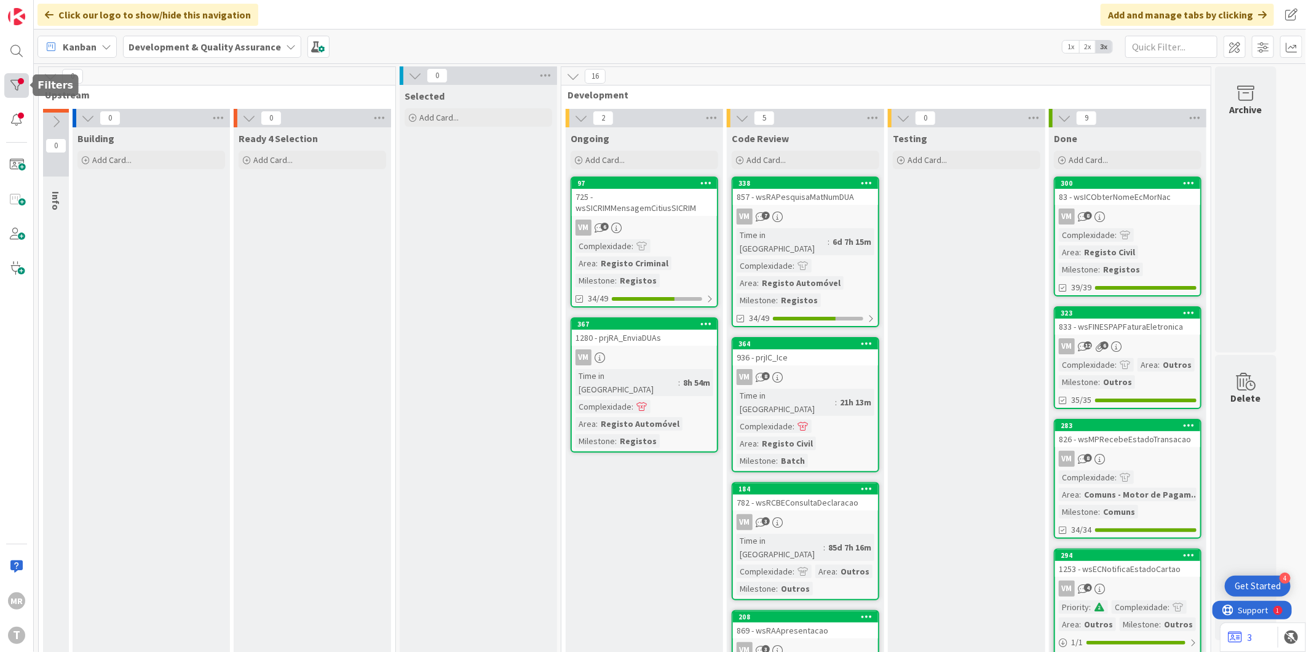
click at [10, 87] on div at bounding box center [16, 85] width 25 height 25
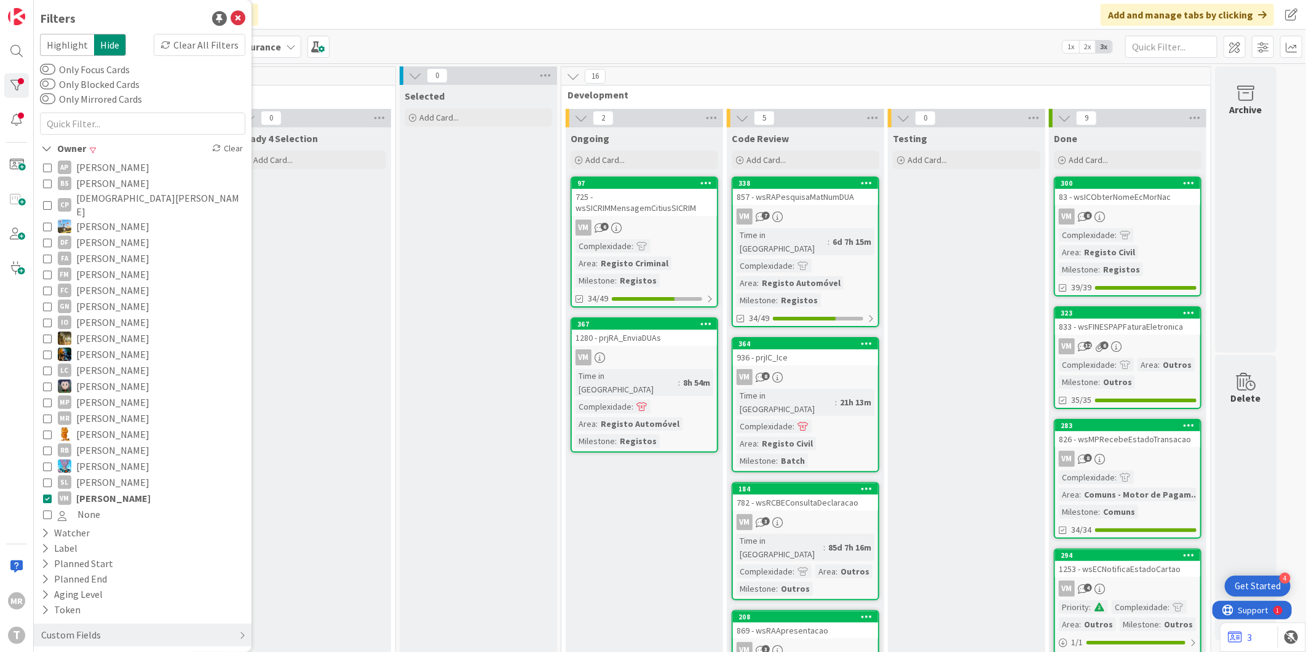
click at [103, 474] on span "[PERSON_NAME]" at bounding box center [112, 482] width 73 height 16
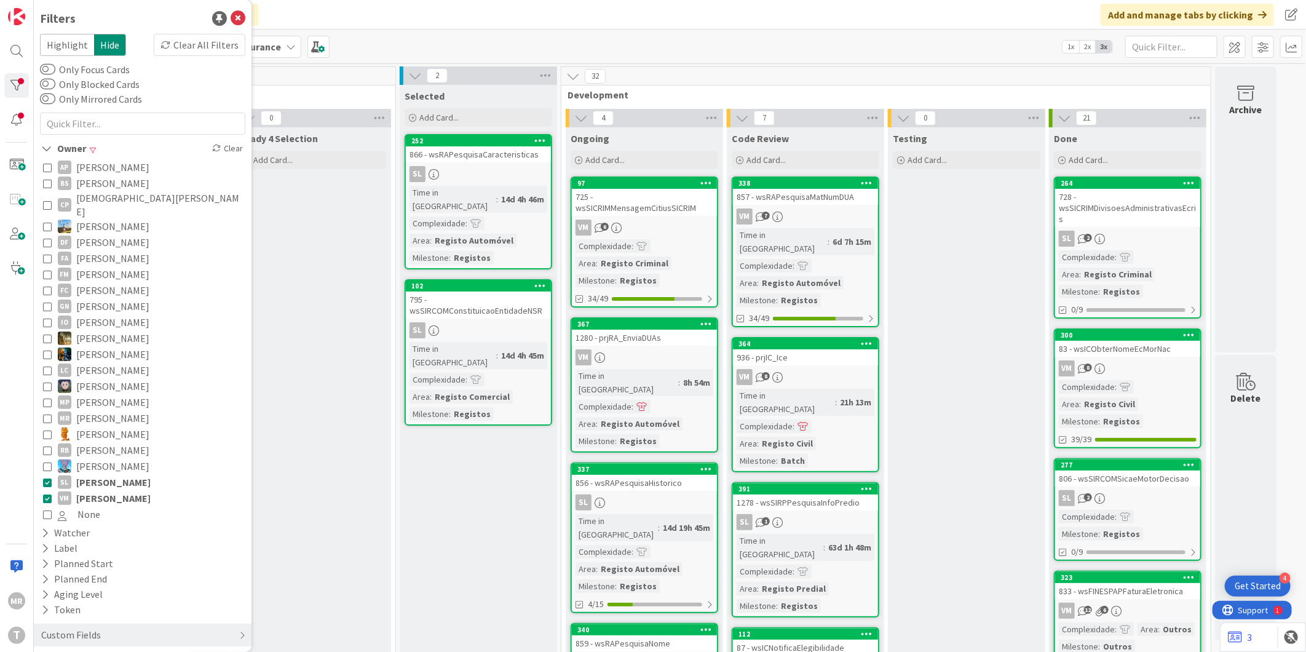
click at [100, 490] on span "[PERSON_NAME]" at bounding box center [113, 498] width 74 height 16
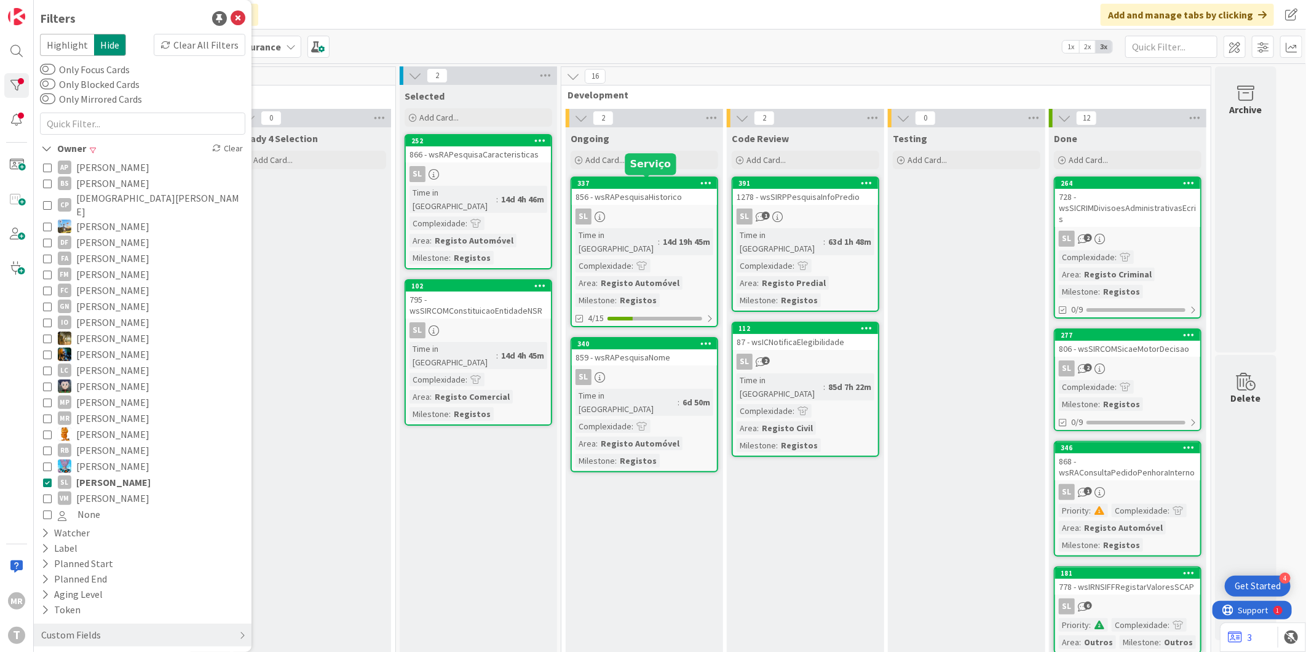
click at [662, 181] on div "337" at bounding box center [647, 183] width 140 height 9
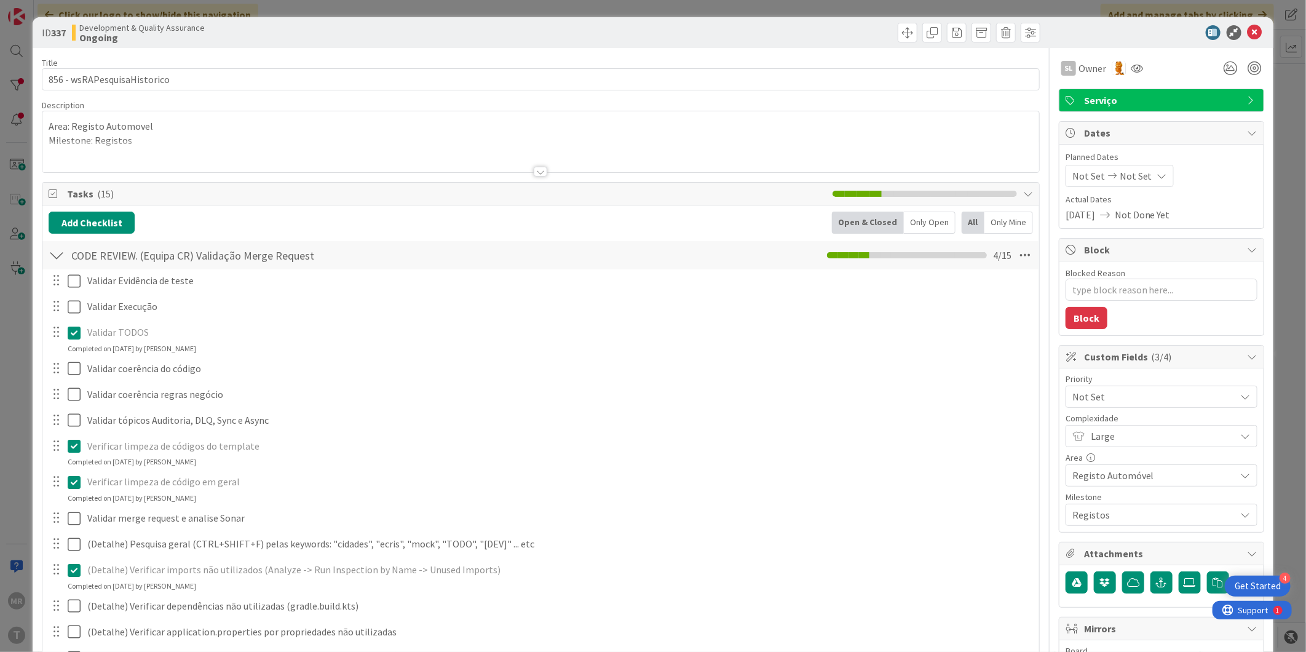
type textarea "x"
